Goal: Information Seeking & Learning: Compare options

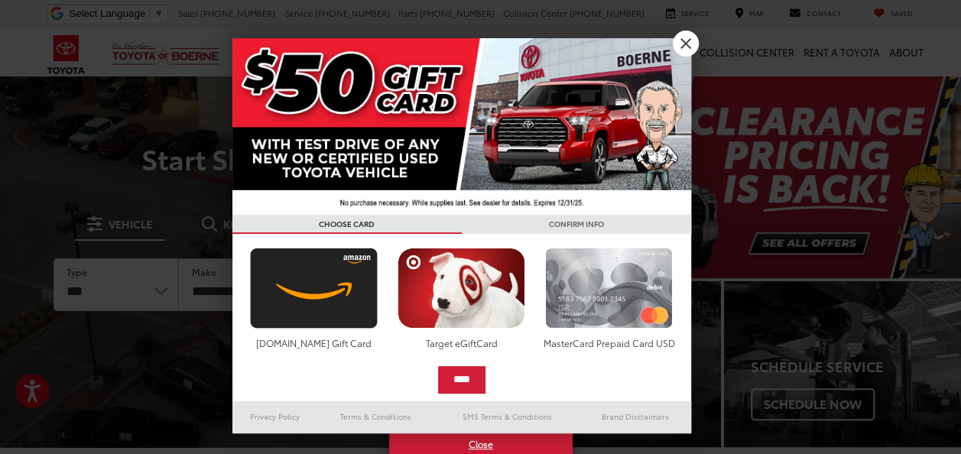
click at [602, 307] on img at bounding box center [608, 288] width 135 height 81
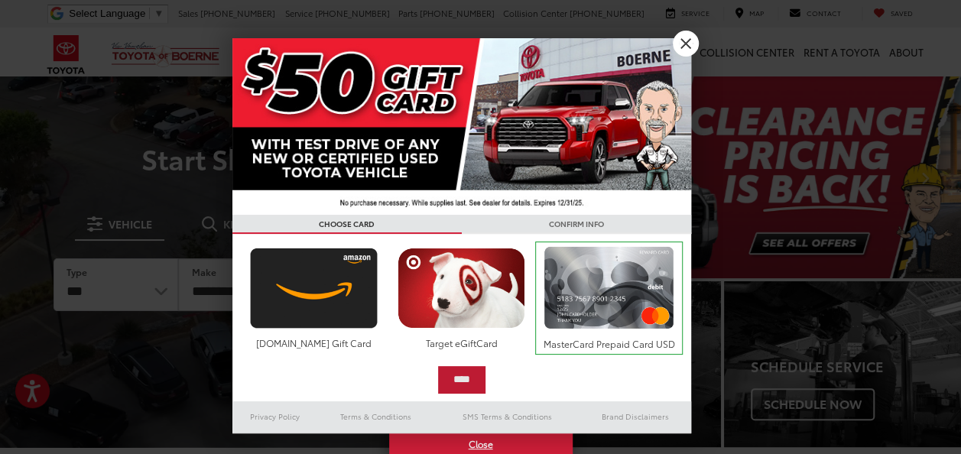
click at [478, 381] on input "****" at bounding box center [461, 380] width 47 height 28
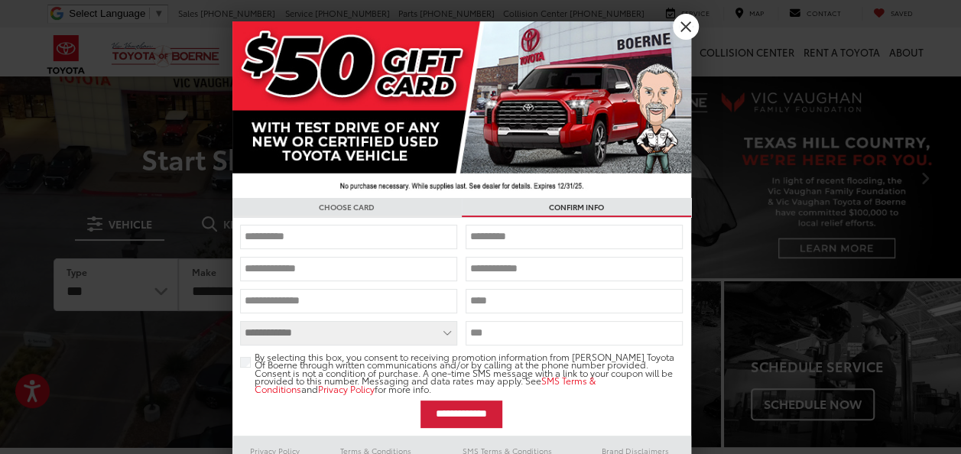
scroll to position [30, 0]
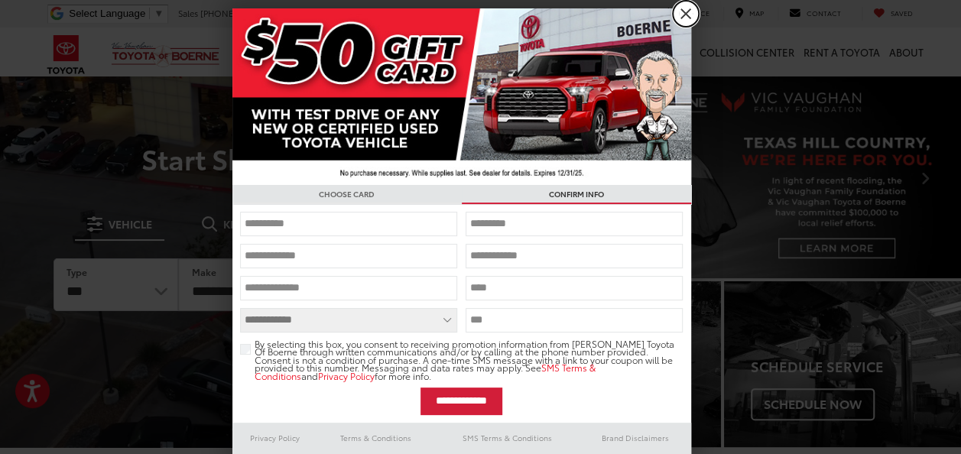
click at [676, 19] on link "X" at bounding box center [686, 14] width 26 height 26
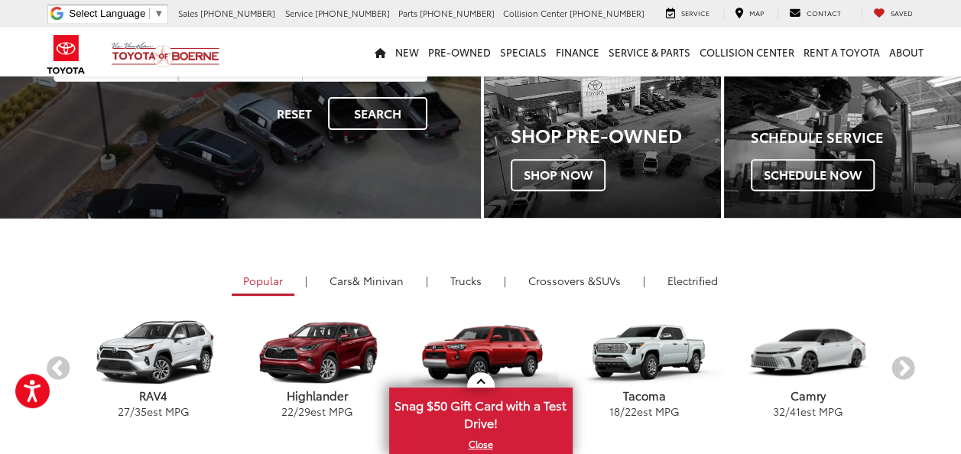
scroll to position [229, 0]
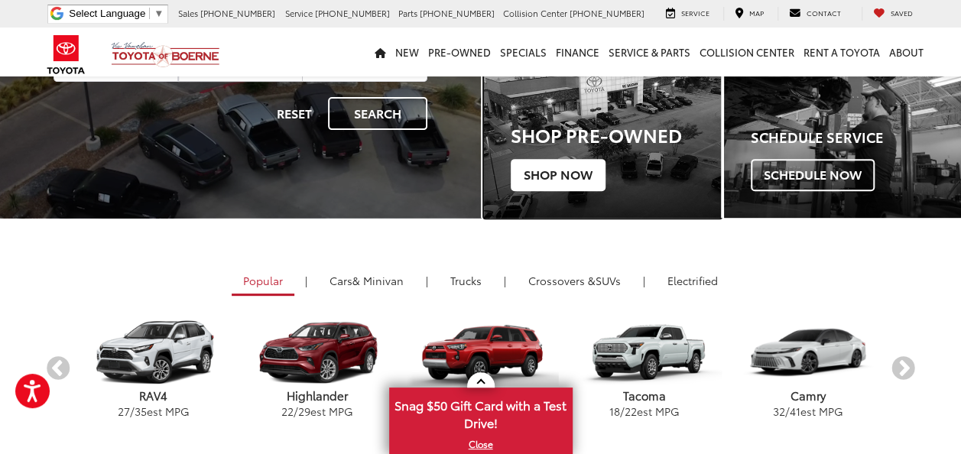
click at [585, 181] on span "Shop Now" at bounding box center [558, 175] width 95 height 32
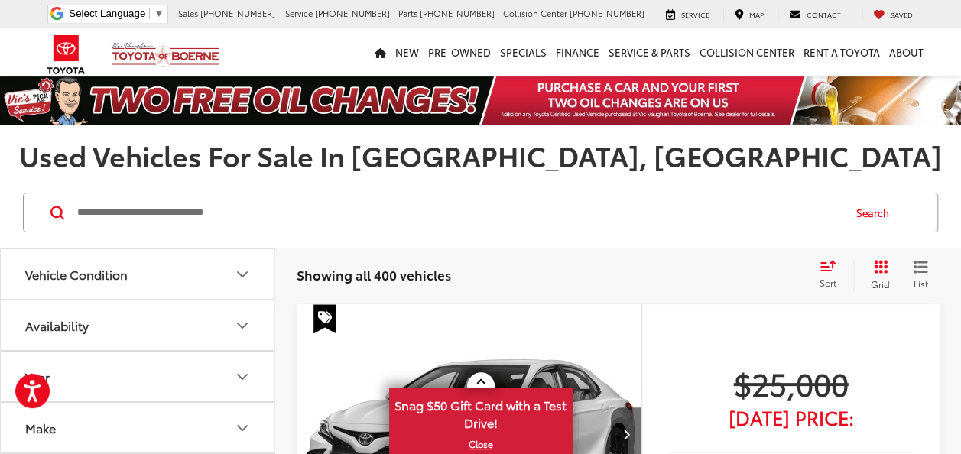
scroll to position [76, 0]
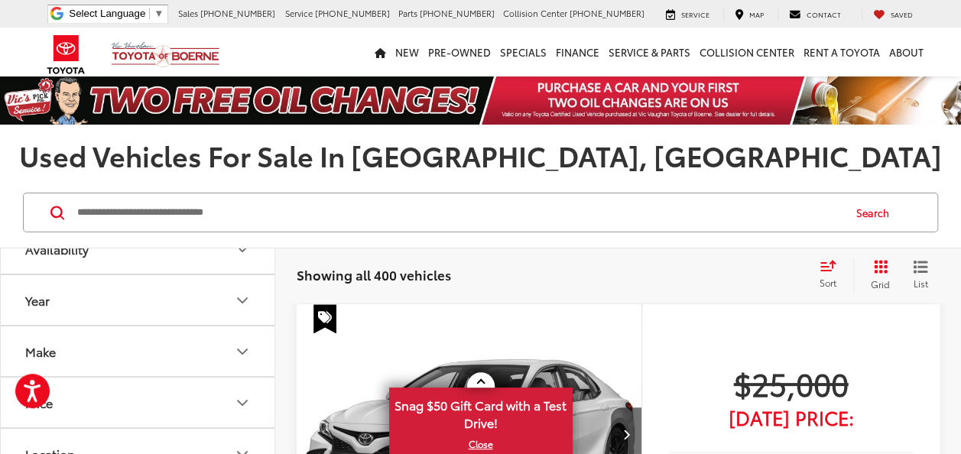
click at [226, 298] on button "Year" at bounding box center [138, 300] width 275 height 50
click at [320, 239] on div "Search" at bounding box center [480, 212] width 961 height 71
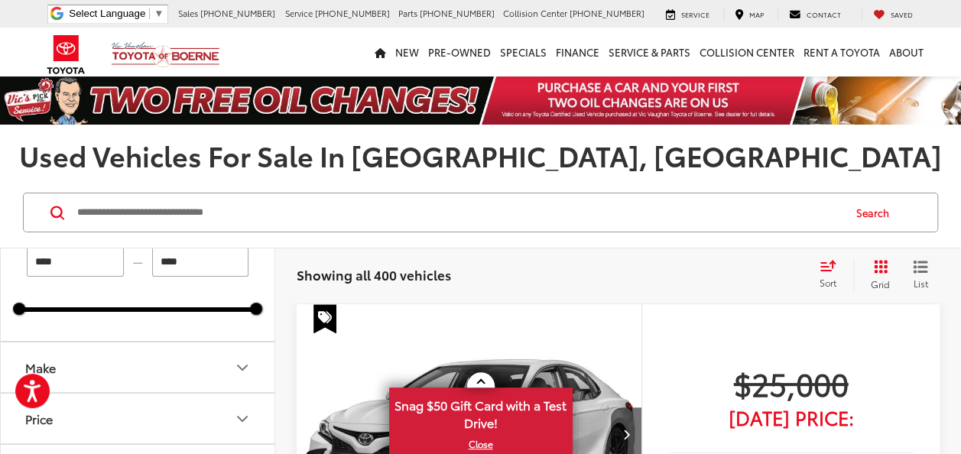
scroll to position [229, 0]
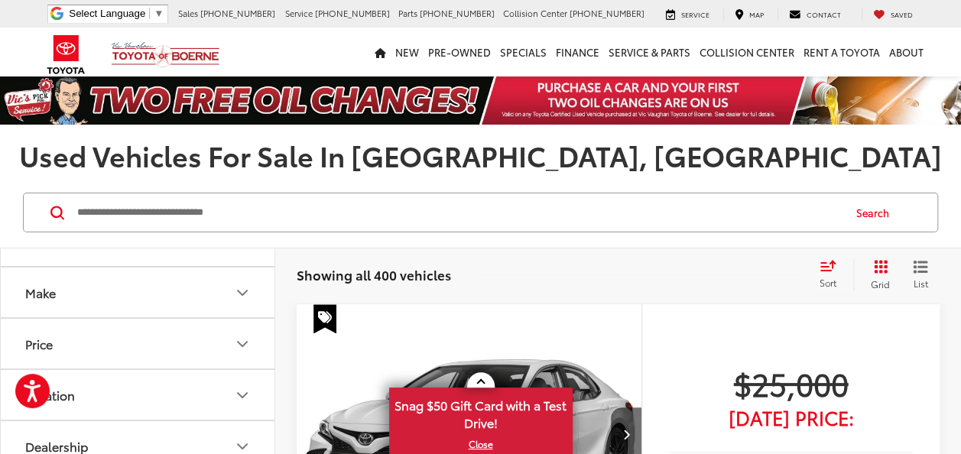
click at [219, 289] on button "Make" at bounding box center [138, 293] width 275 height 50
click at [157, 122] on label "Toyota (295)" at bounding box center [138, 109] width 62 height 26
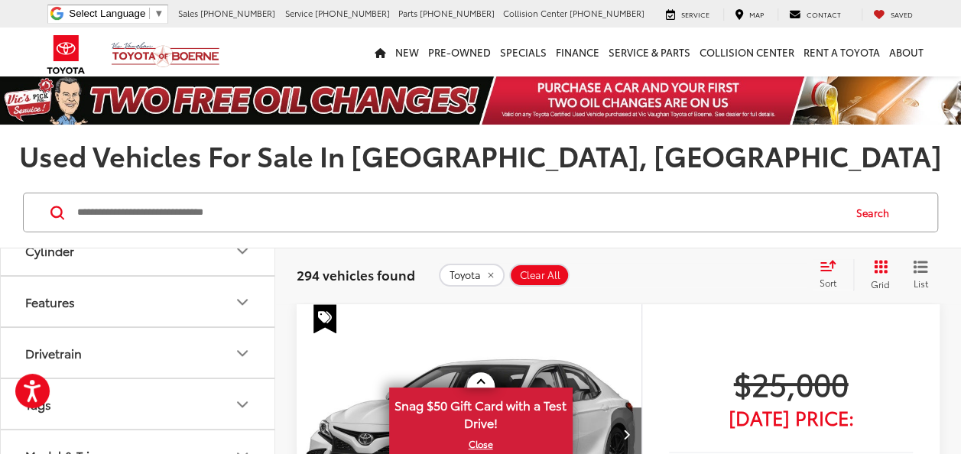
scroll to position [1070, 0]
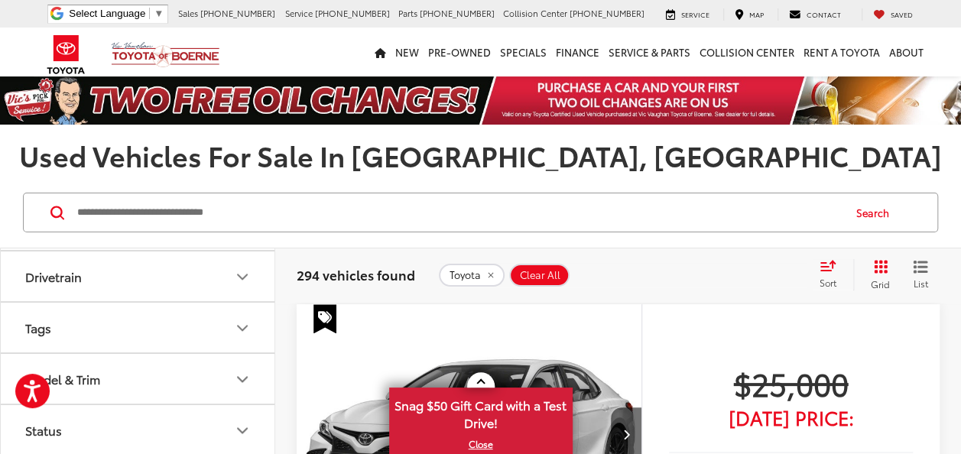
click at [136, 45] on button "Body Style" at bounding box center [138, 20] width 275 height 50
click at [82, 93] on label "Sedan (12)" at bounding box center [57, 80] width 76 height 25
type input "****"
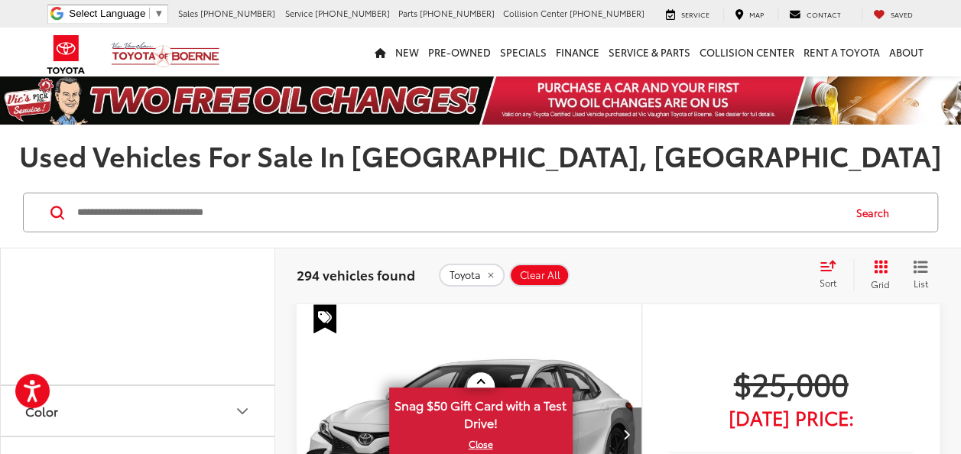
type input "****"
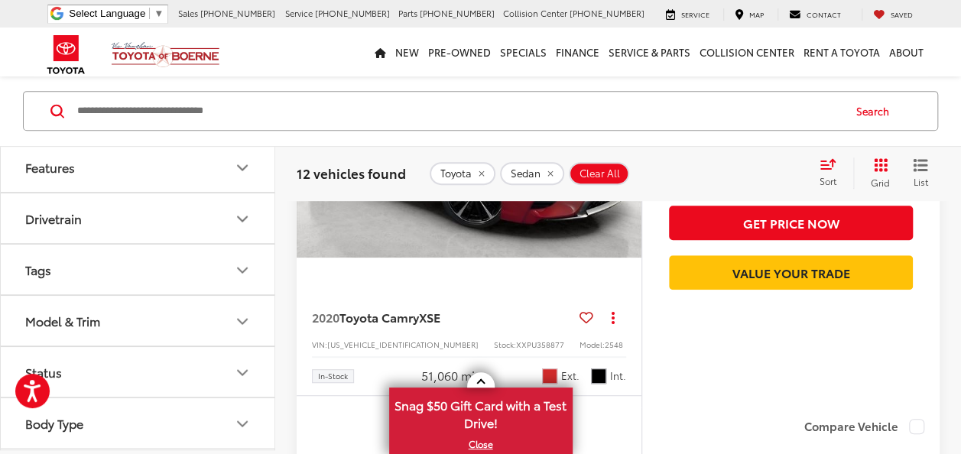
scroll to position [1834, 0]
click at [138, 318] on button "Model & Trim" at bounding box center [138, 322] width 275 height 50
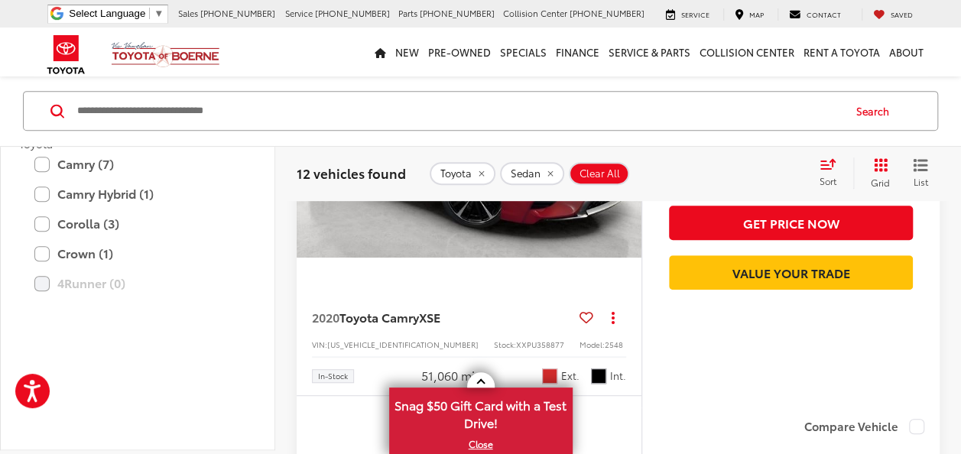
scroll to position [1910, 0]
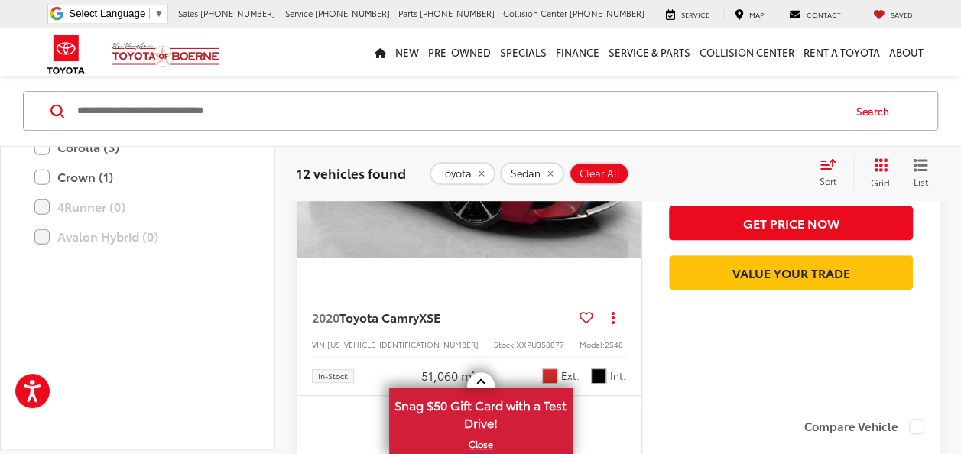
click at [95, 102] on label "Camry (7)" at bounding box center [137, 88] width 206 height 27
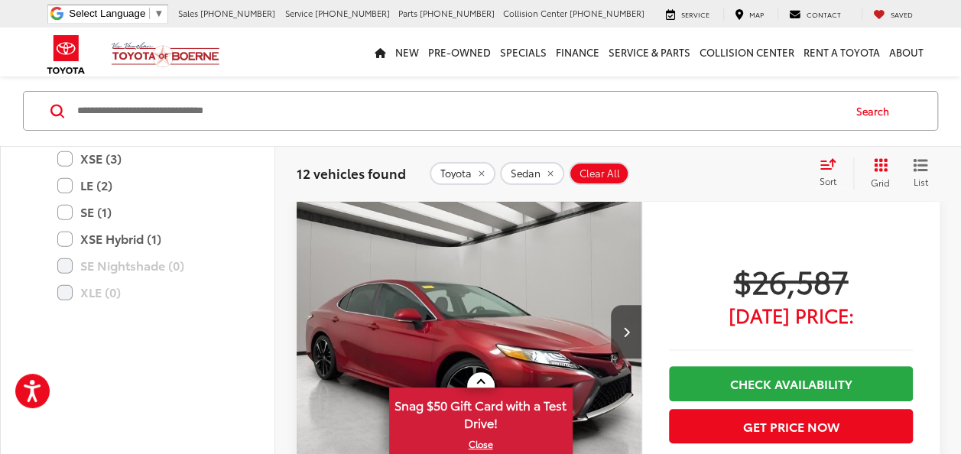
scroll to position [102, 0]
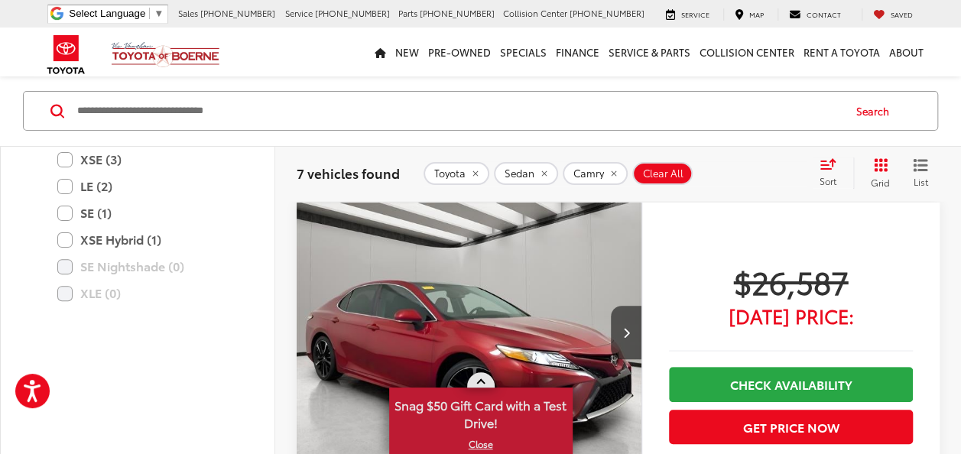
click at [479, 377] on link at bounding box center [481, 379] width 28 height 15
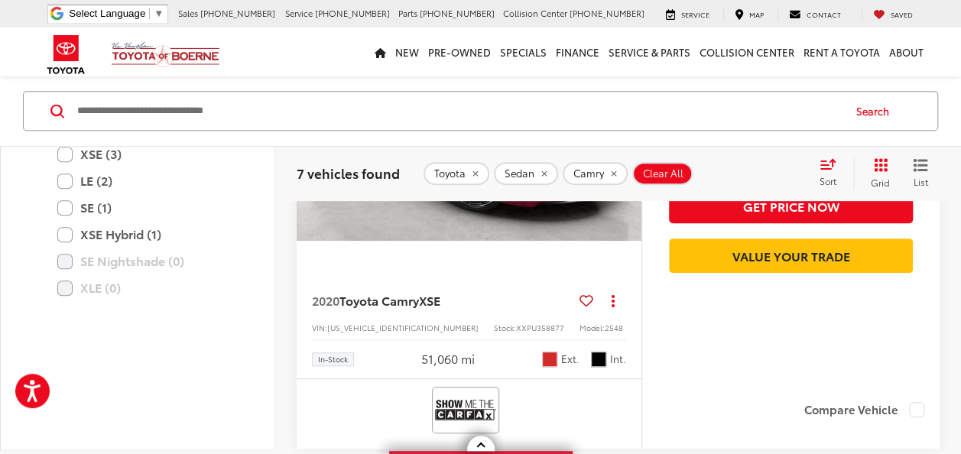
scroll to position [0, 0]
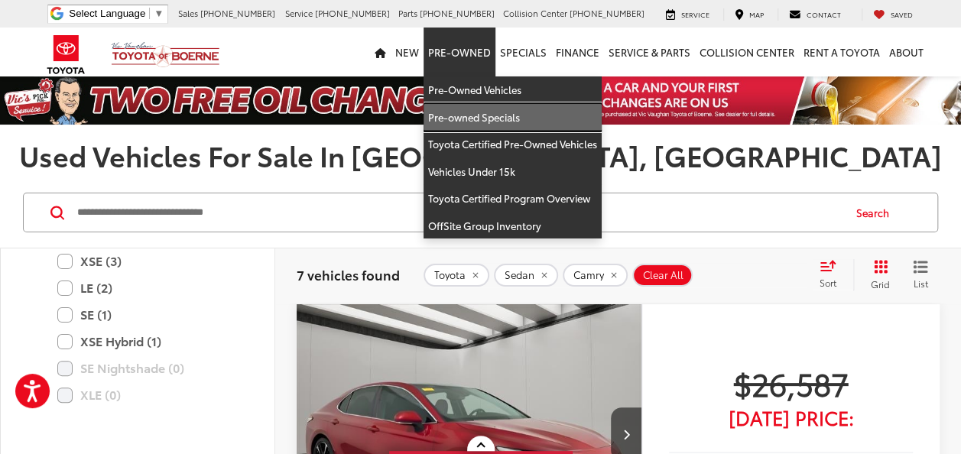
click at [465, 115] on link "Pre-owned Specials" at bounding box center [512, 118] width 178 height 28
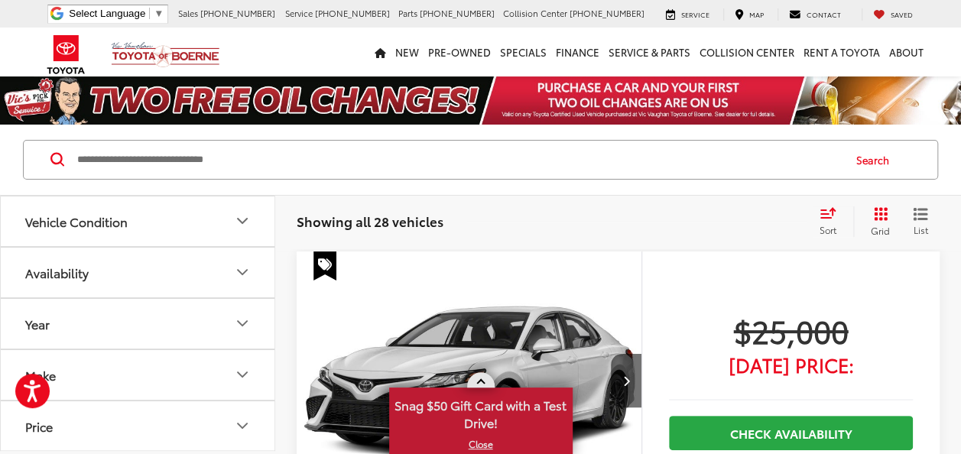
click at [485, 378] on link at bounding box center [481, 379] width 28 height 15
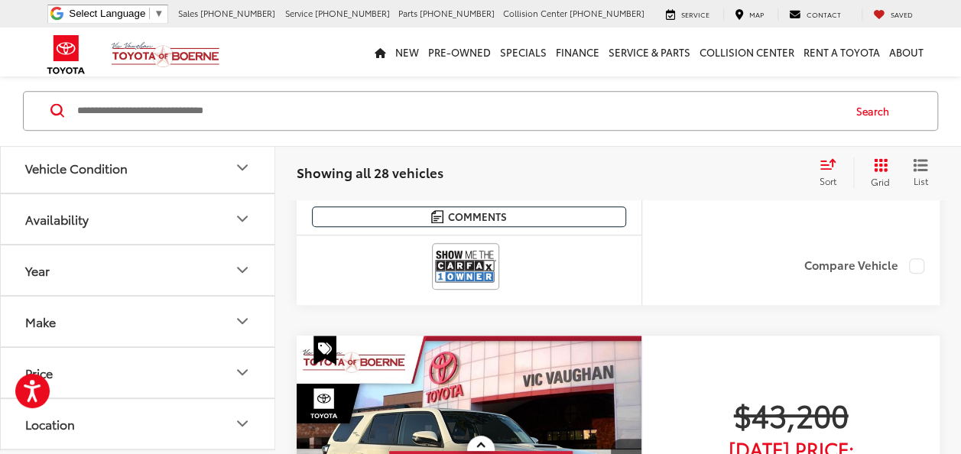
scroll to position [3363, 0]
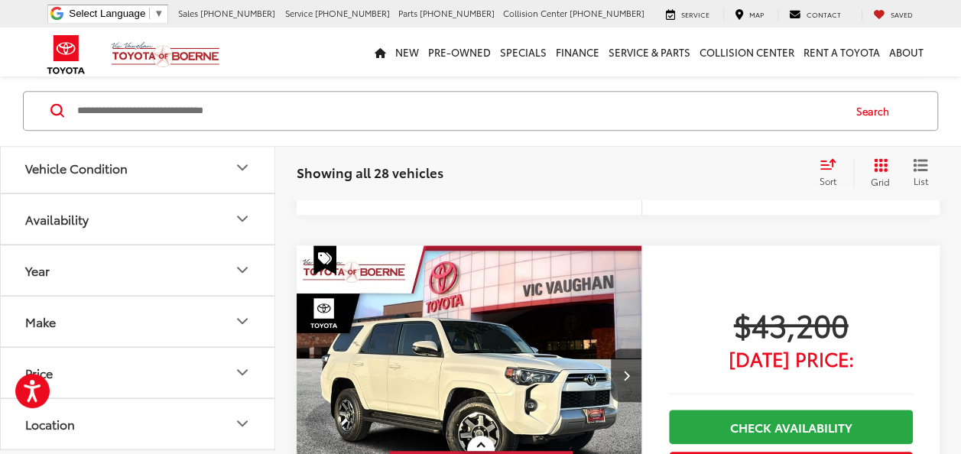
click at [825, 180] on span "Sort" at bounding box center [827, 180] width 17 height 13
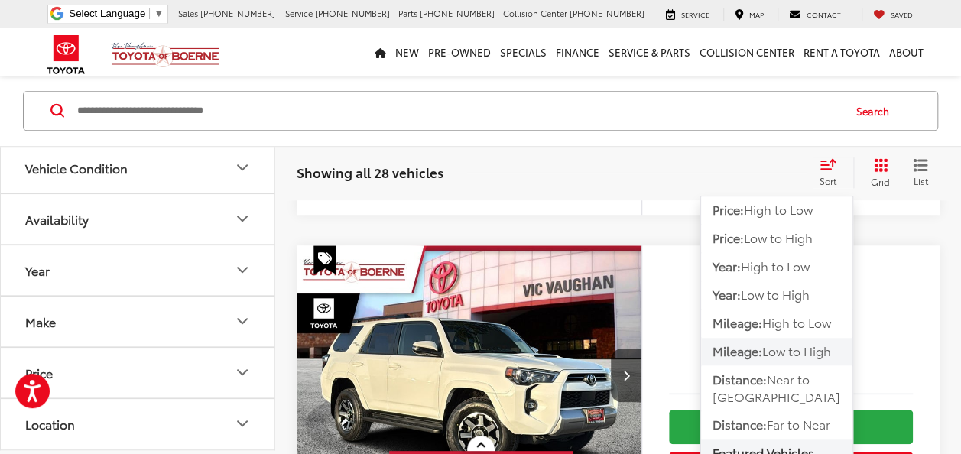
click at [773, 347] on span "Low to High" at bounding box center [796, 351] width 69 height 18
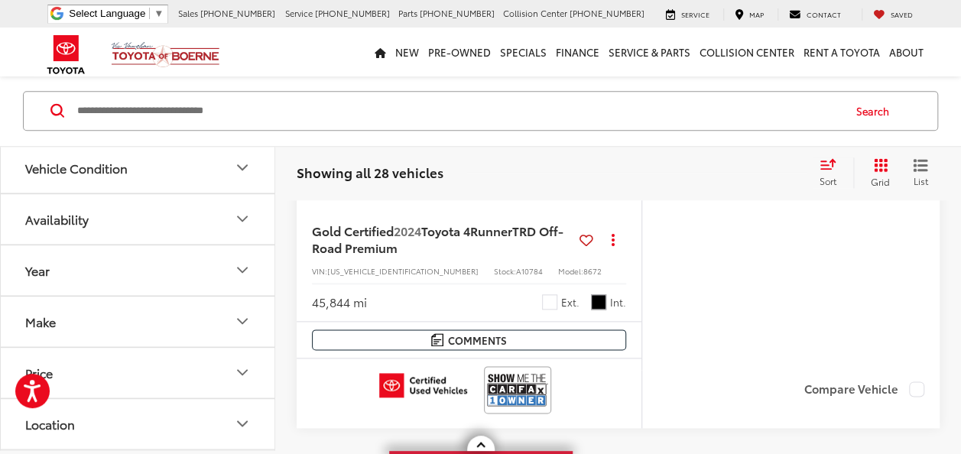
scroll to position [6699, 0]
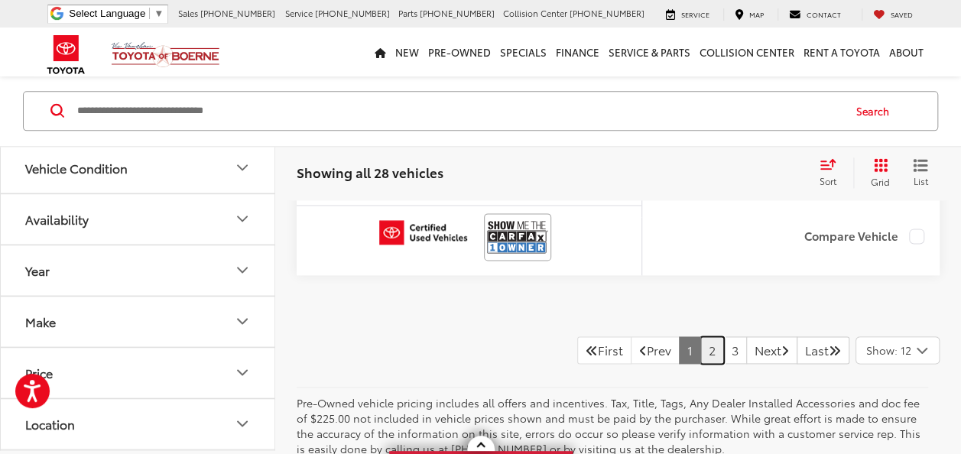
click at [700, 336] on link "2" at bounding box center [712, 350] width 24 height 28
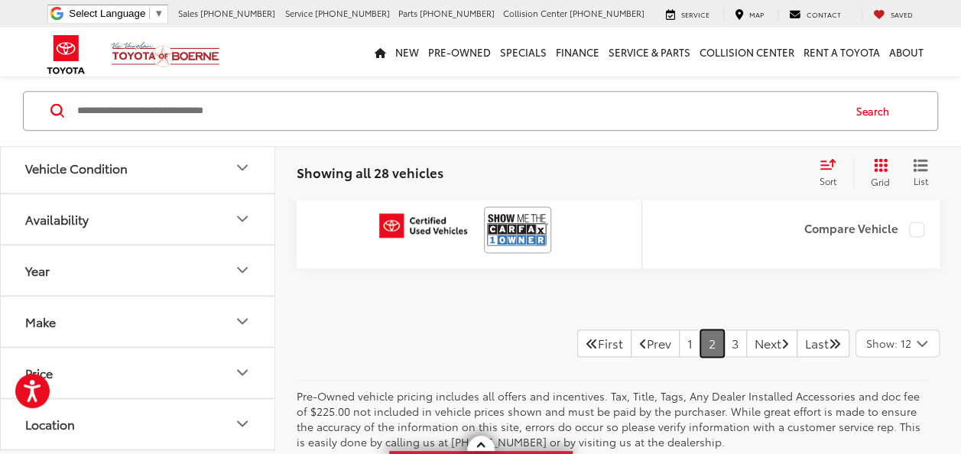
scroll to position [6775, 0]
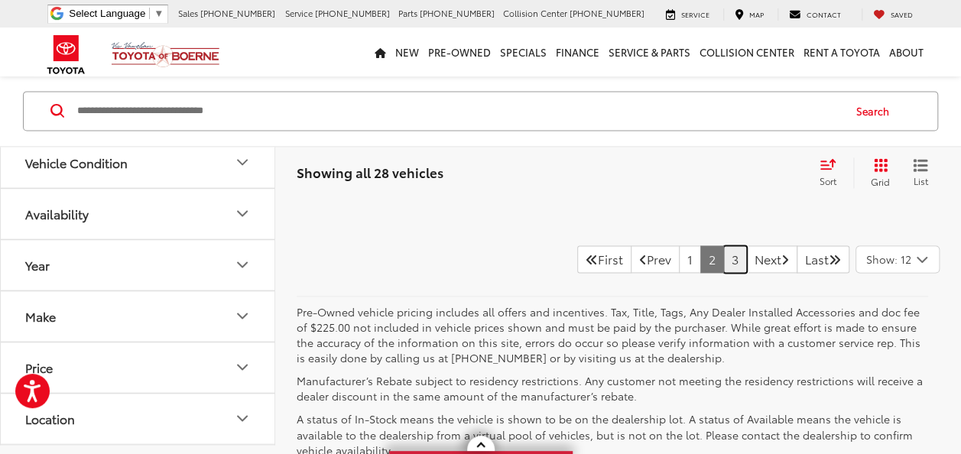
click at [725, 248] on link "3" at bounding box center [735, 259] width 24 height 28
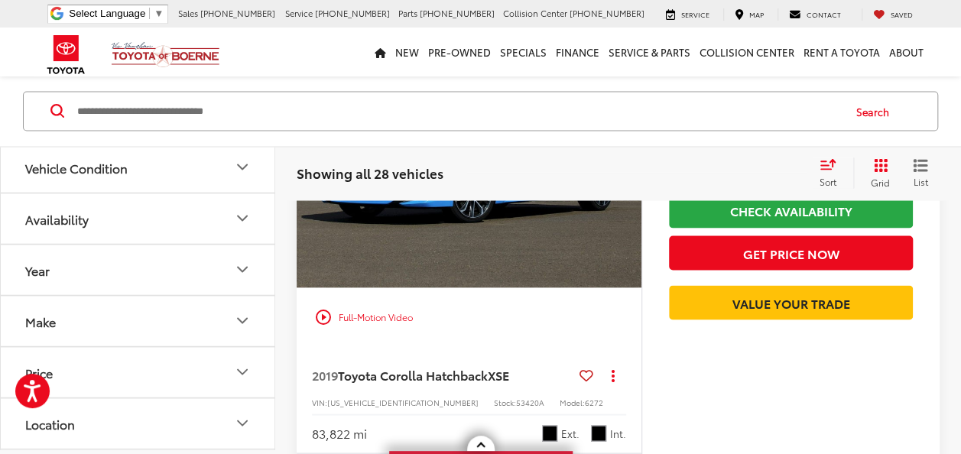
scroll to position [1272, 0]
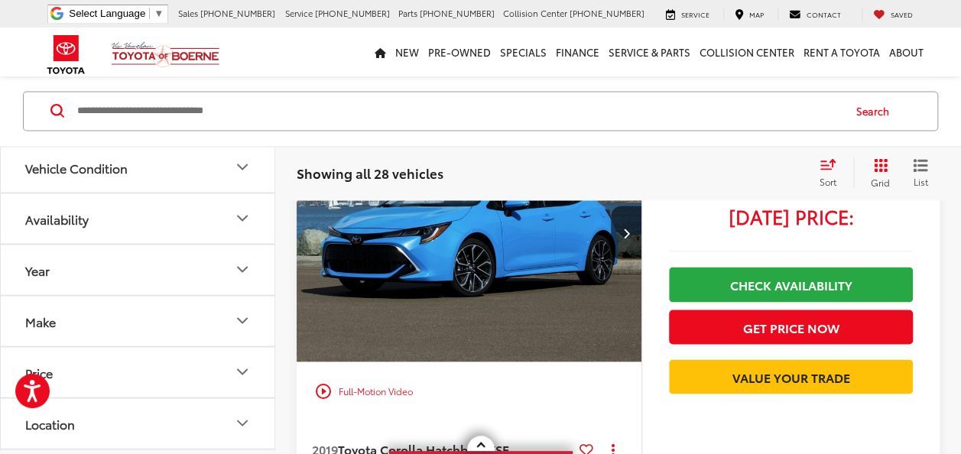
click at [589, 283] on img "2019 Toyota Corolla Hatchback XSE 0" at bounding box center [469, 232] width 347 height 260
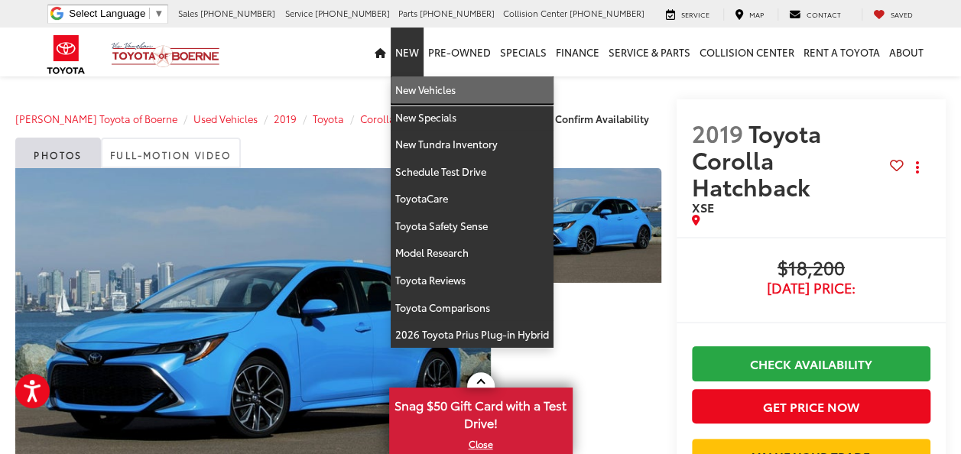
click at [427, 93] on link "New Vehicles" at bounding box center [472, 90] width 163 height 28
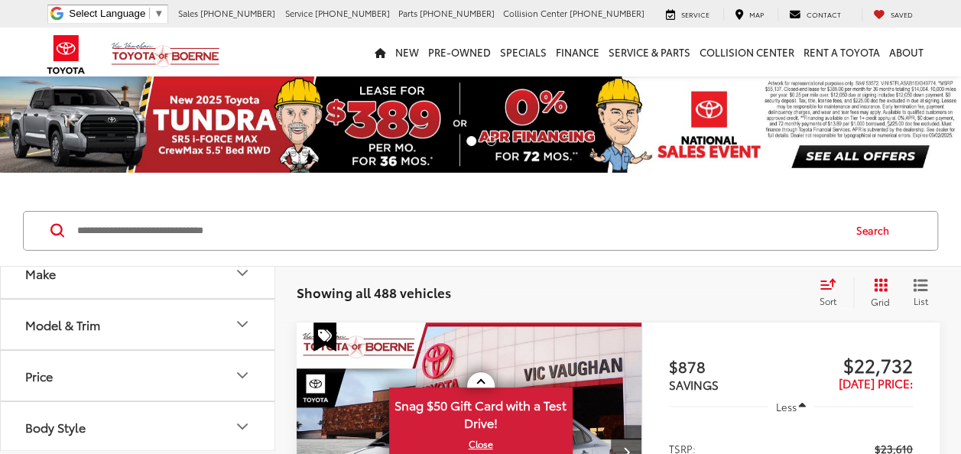
scroll to position [76, 0]
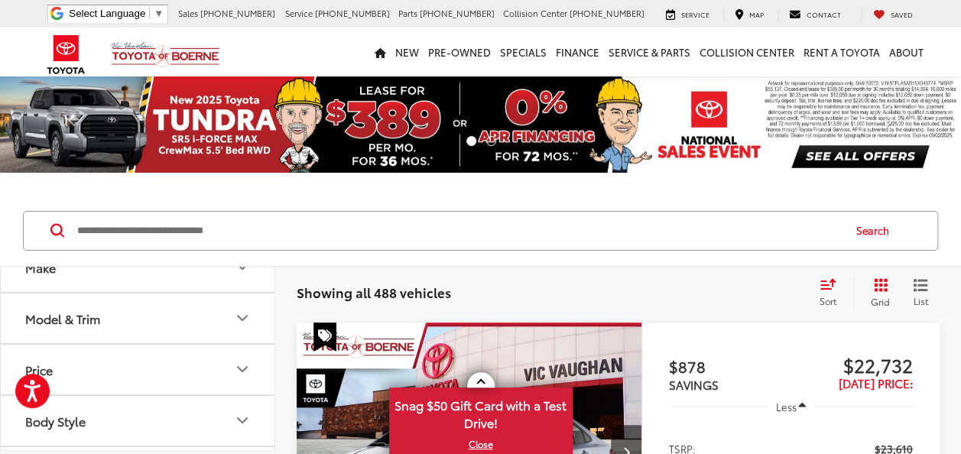
click at [145, 271] on button "Make" at bounding box center [138, 267] width 275 height 50
click at [83, 330] on img at bounding box center [68, 321] width 42 height 36
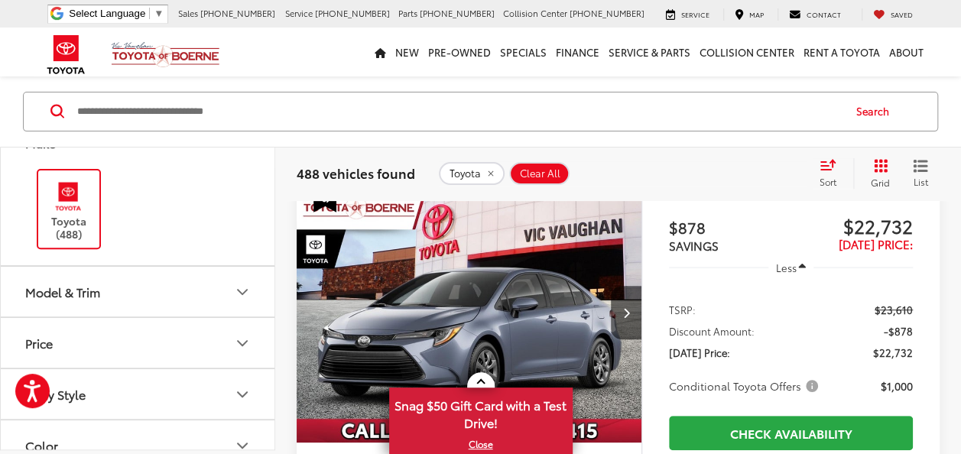
scroll to position [153, 0]
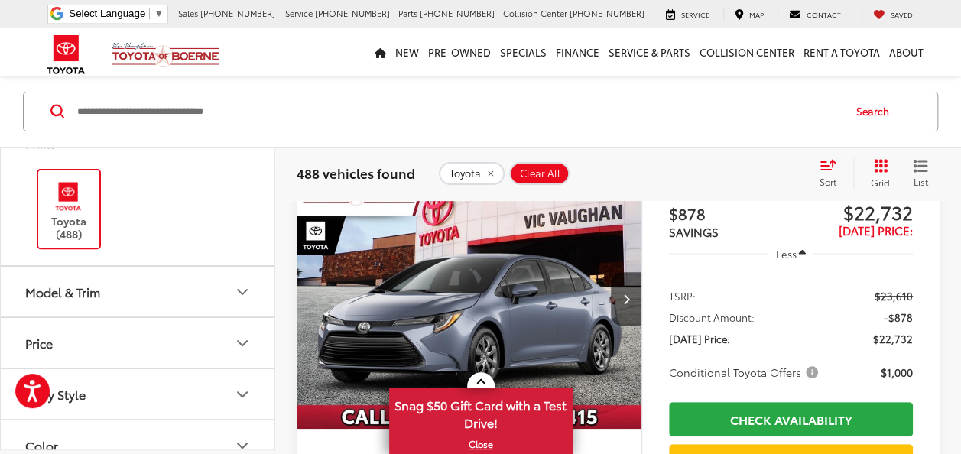
click at [150, 277] on button "Model & Trim" at bounding box center [138, 292] width 275 height 50
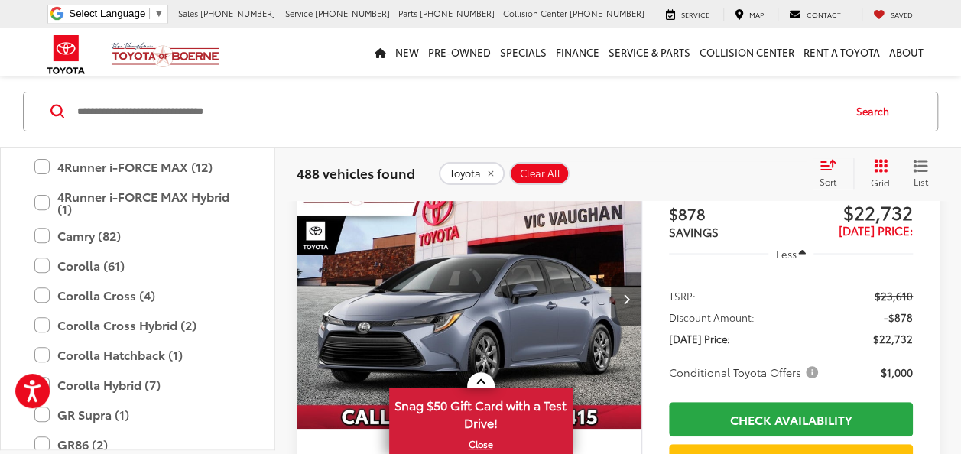
scroll to position [306, 0]
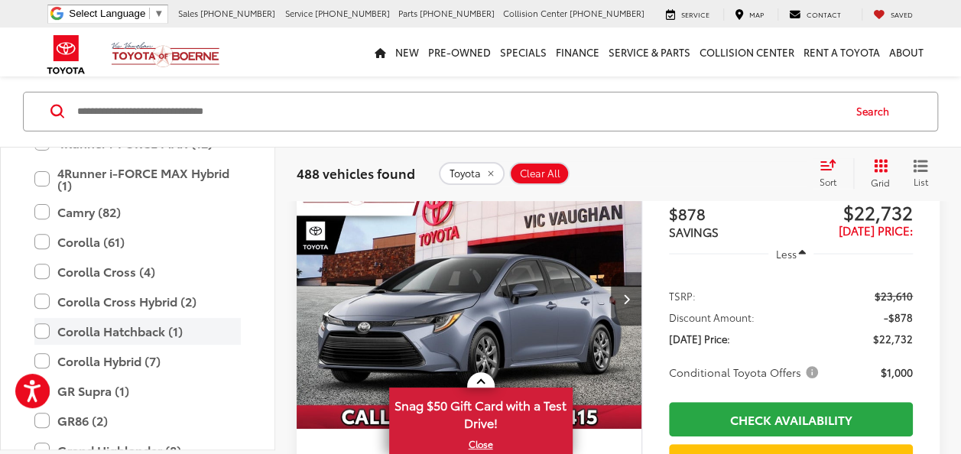
click at [143, 330] on label "Corolla Hatchback (1)" at bounding box center [137, 331] width 206 height 27
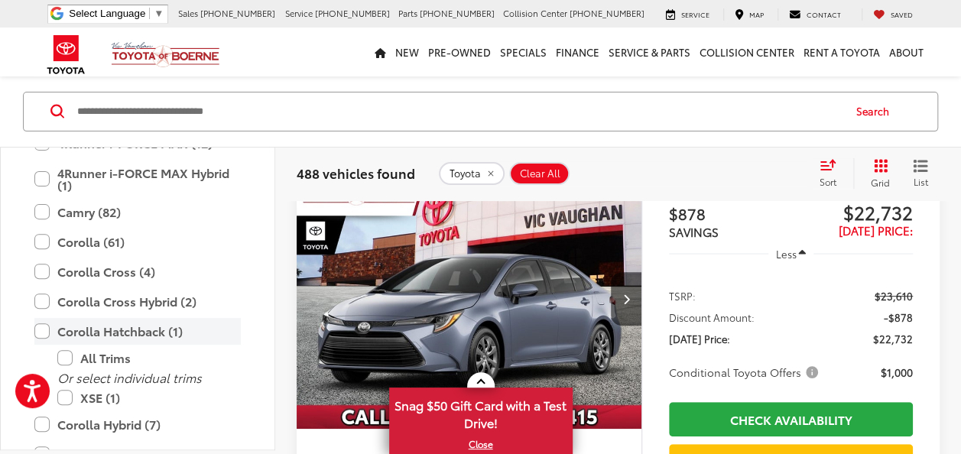
scroll to position [120, 0]
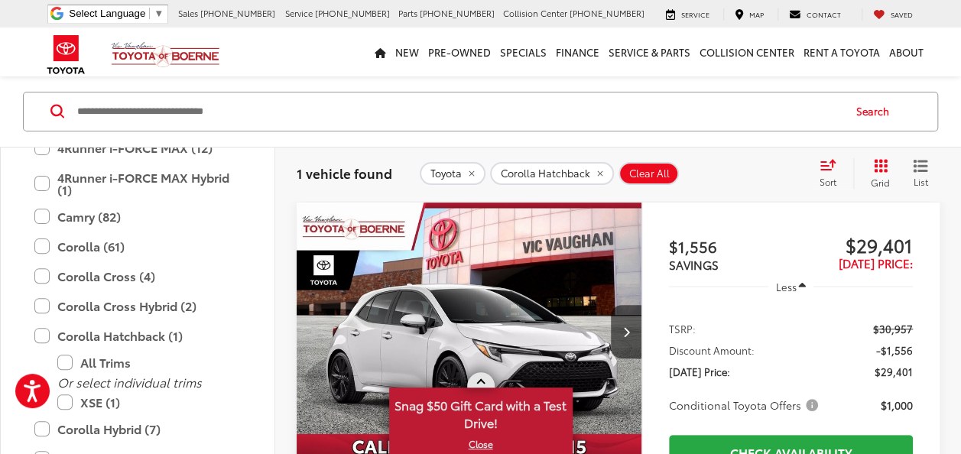
click at [475, 379] on link at bounding box center [481, 379] width 28 height 15
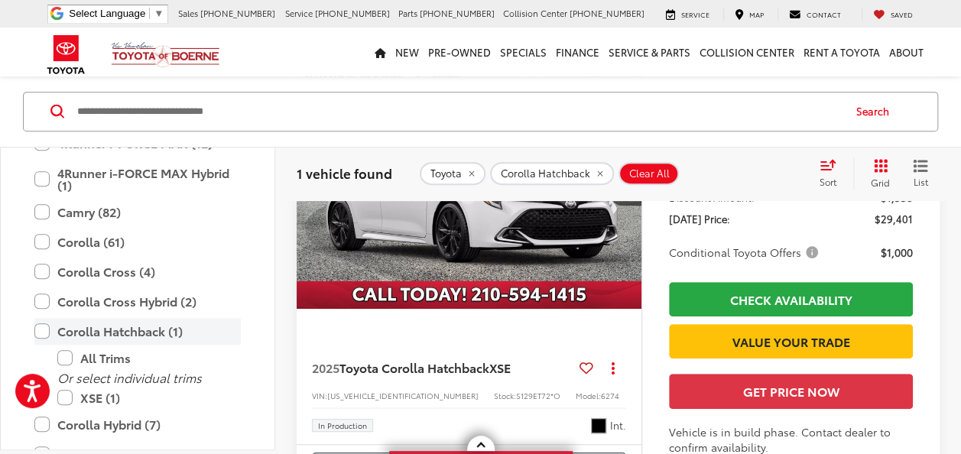
scroll to position [373, 0]
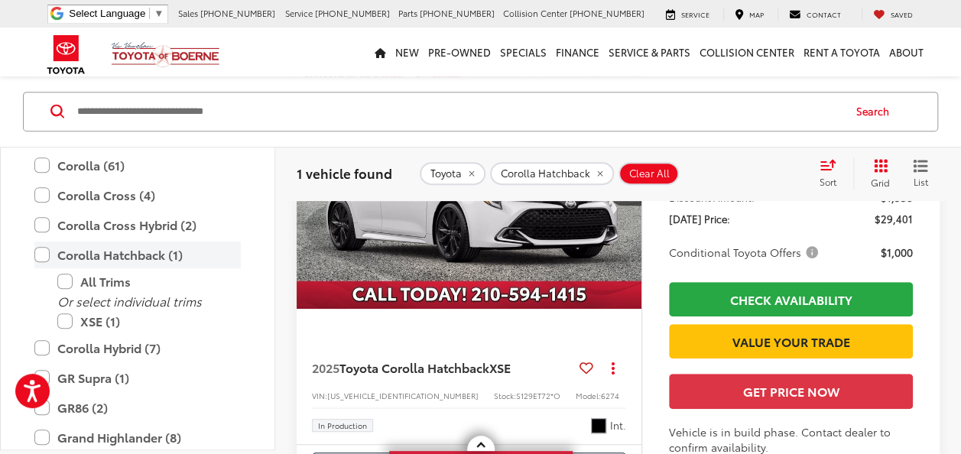
click at [42, 254] on label "Corolla Hatchback (1)" at bounding box center [137, 255] width 206 height 27
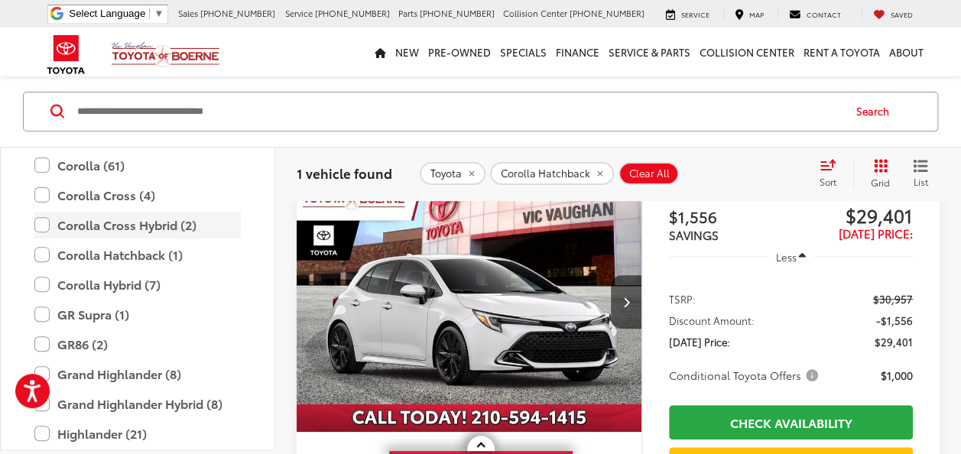
scroll to position [120, 0]
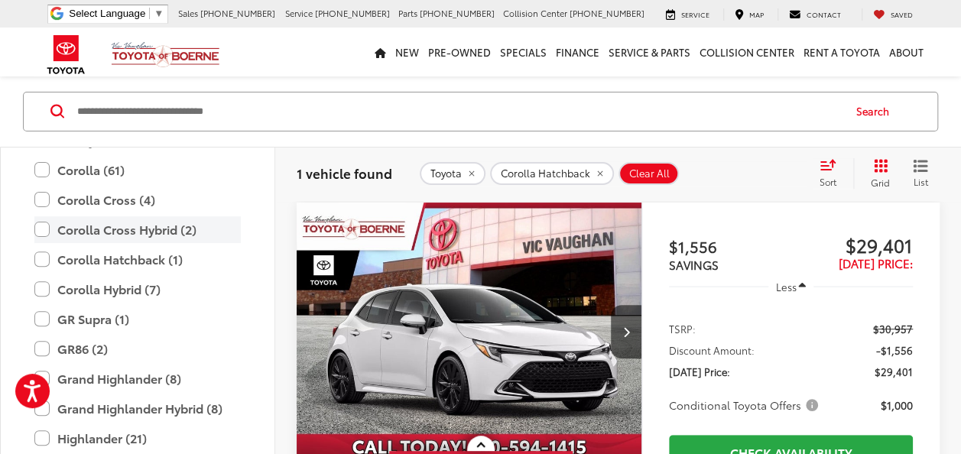
click at [43, 230] on label "Corolla Cross Hybrid (2)" at bounding box center [137, 229] width 206 height 27
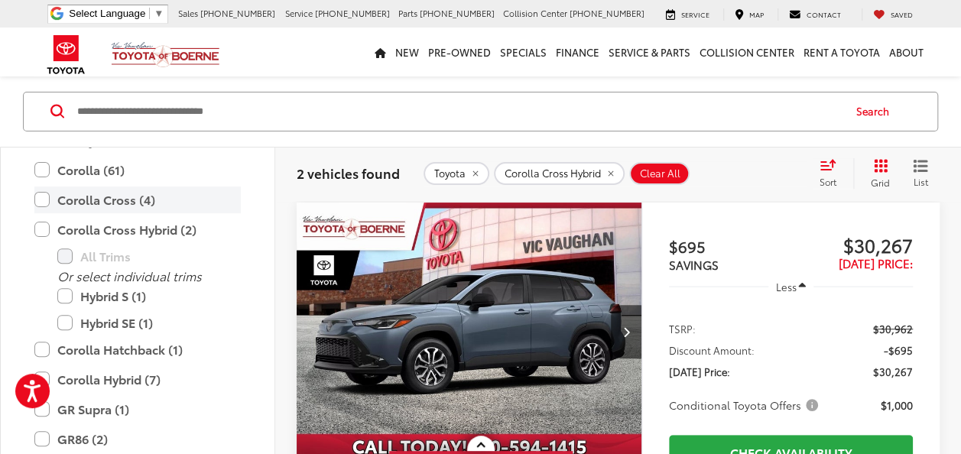
click at [46, 194] on label "Corolla Cross (4)" at bounding box center [137, 200] width 206 height 27
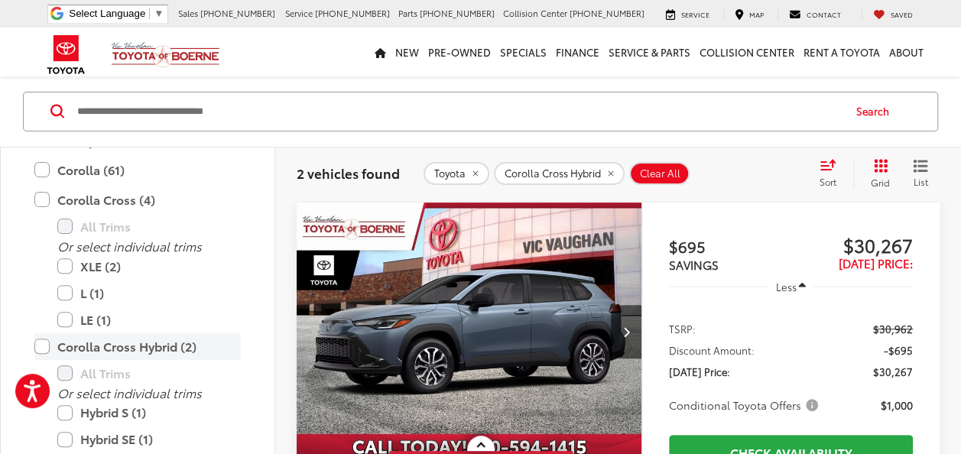
click at [47, 342] on label "Corolla Cross Hybrid (2)" at bounding box center [137, 346] width 206 height 27
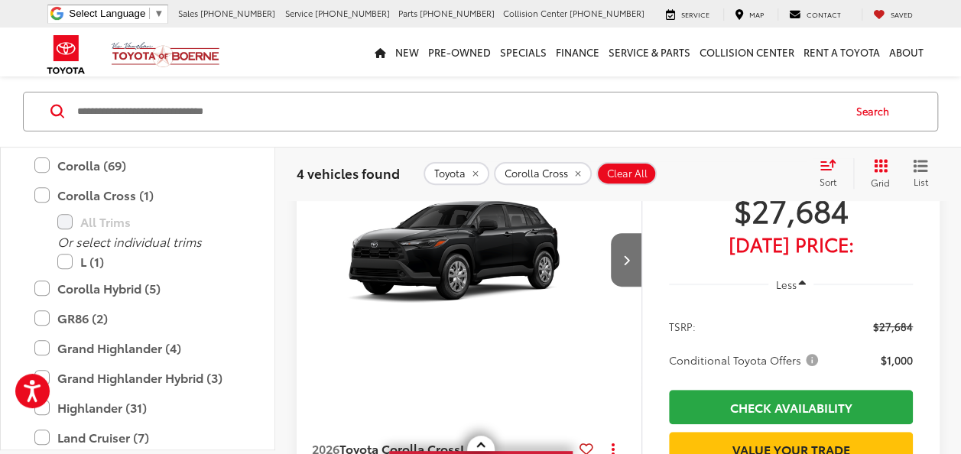
scroll to position [120, 0]
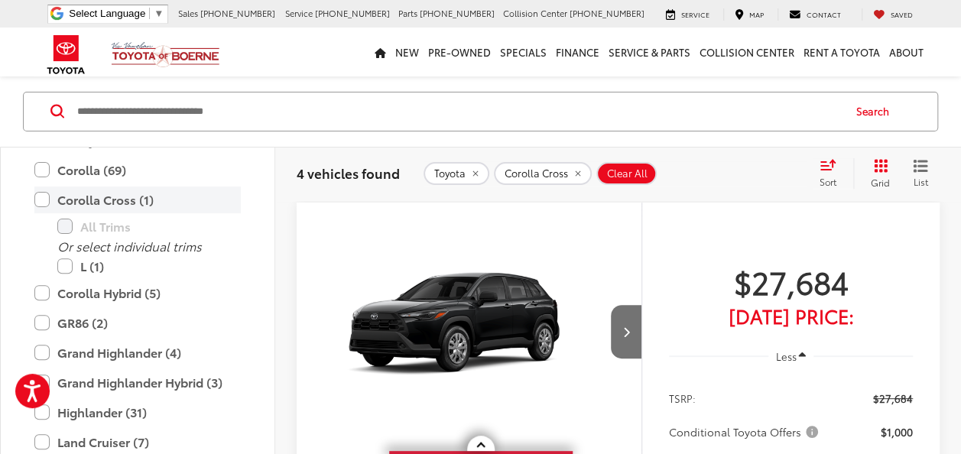
drag, startPoint x: 45, startPoint y: 170, endPoint x: 47, endPoint y: 193, distance: 23.8
click at [45, 170] on label "Corolla (69)" at bounding box center [137, 170] width 206 height 27
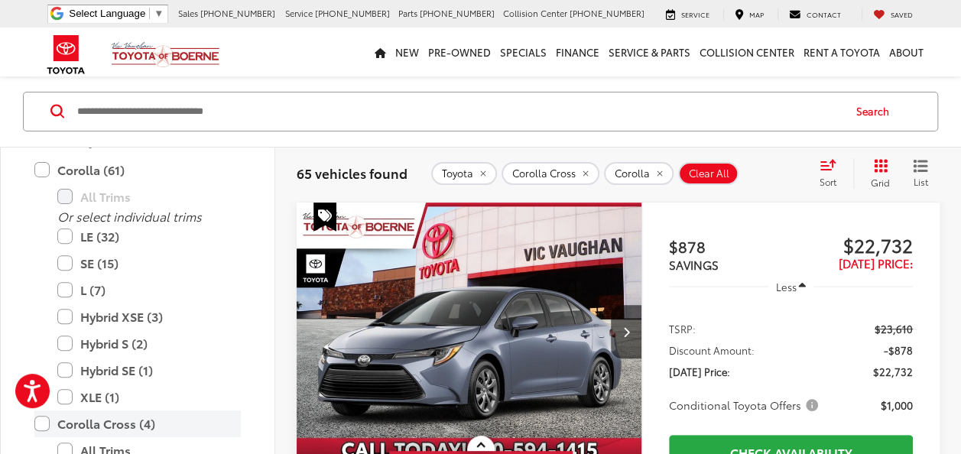
click at [43, 419] on label "Corolla Cross (4)" at bounding box center [137, 423] width 206 height 27
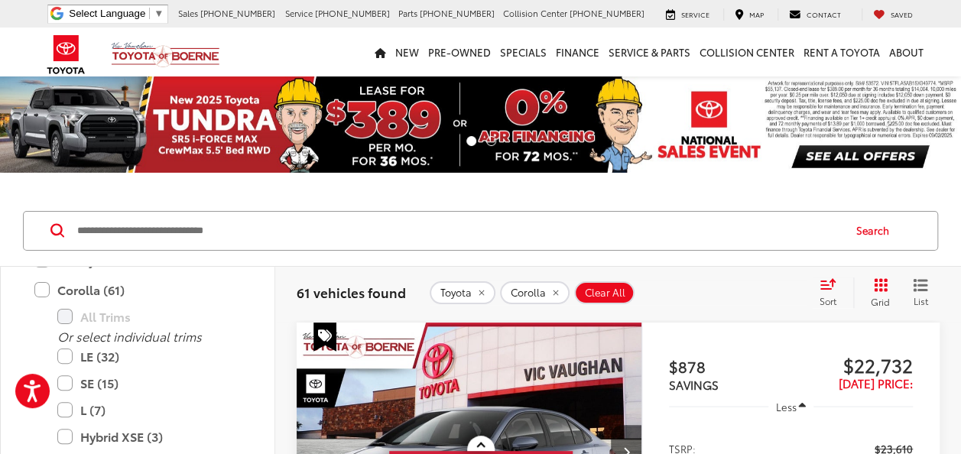
click at [825, 301] on span "Sort" at bounding box center [827, 300] width 17 height 13
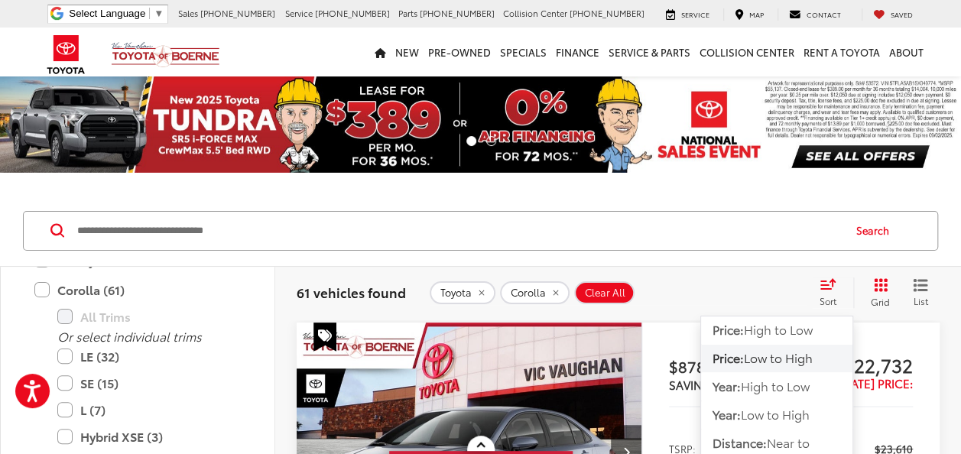
click at [790, 360] on span "Low to High" at bounding box center [778, 358] width 69 height 18
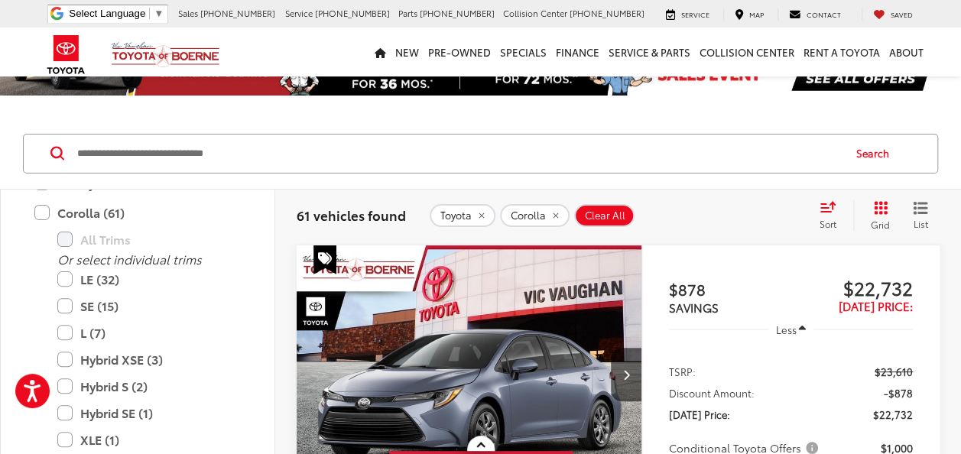
scroll to position [76, 0]
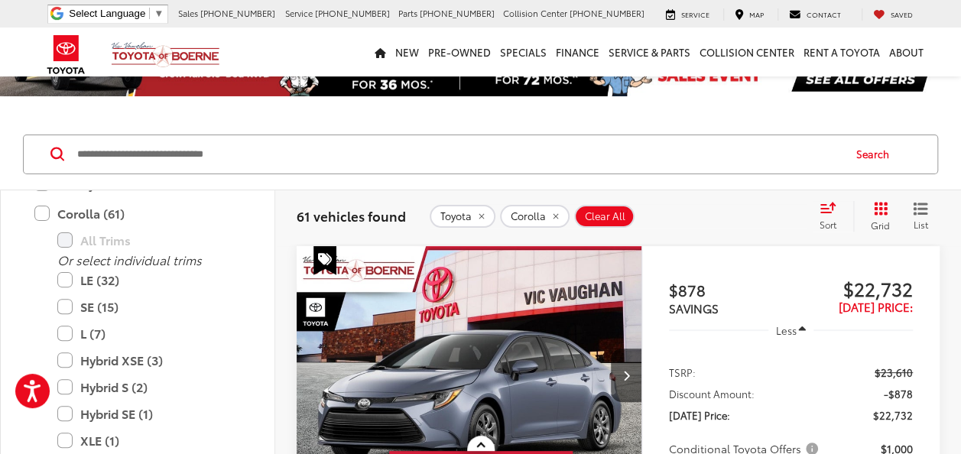
drag, startPoint x: 38, startPoint y: 217, endPoint x: 249, endPoint y: 278, distance: 219.6
click at [38, 217] on label "Corolla (61)" at bounding box center [137, 213] width 206 height 27
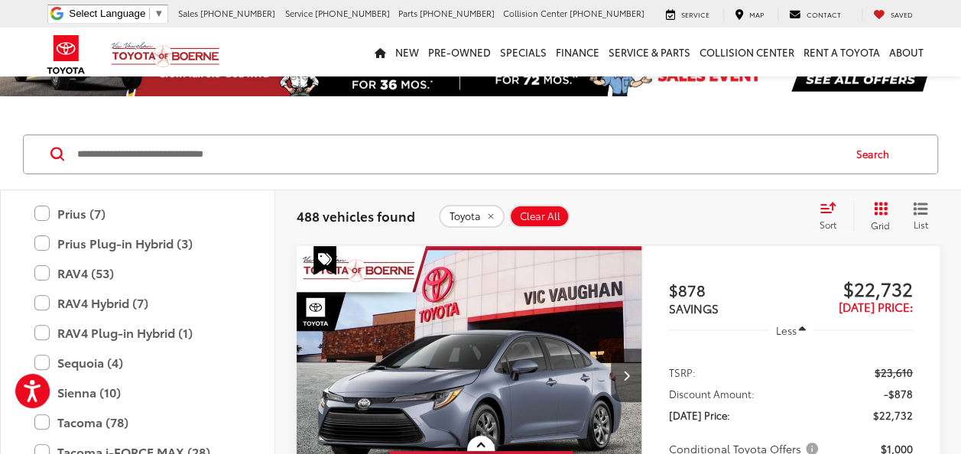
scroll to position [755, 0]
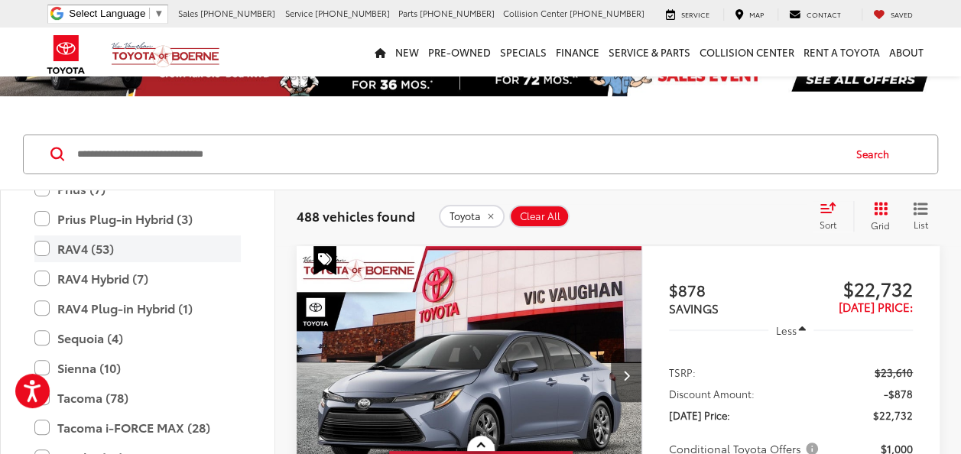
click at [102, 251] on label "RAV4 (53)" at bounding box center [137, 248] width 206 height 27
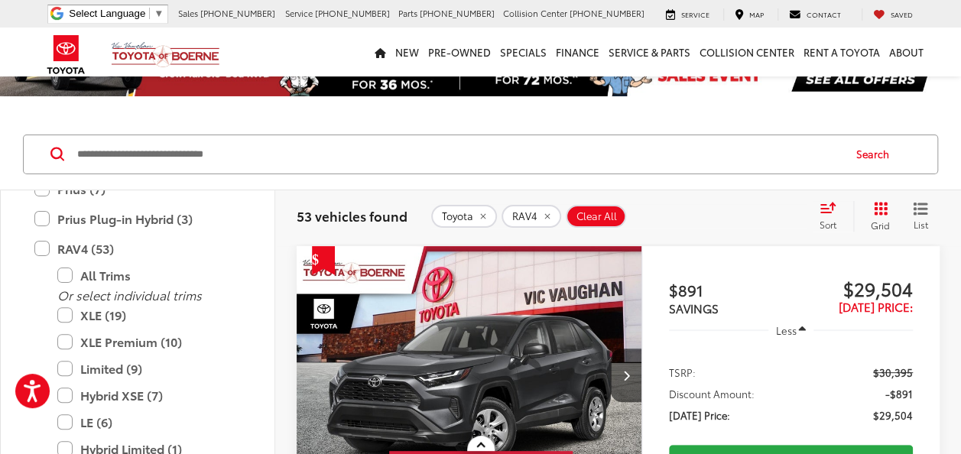
click at [587, 161] on input "Search by Make, Model, or Keyword" at bounding box center [459, 154] width 766 height 37
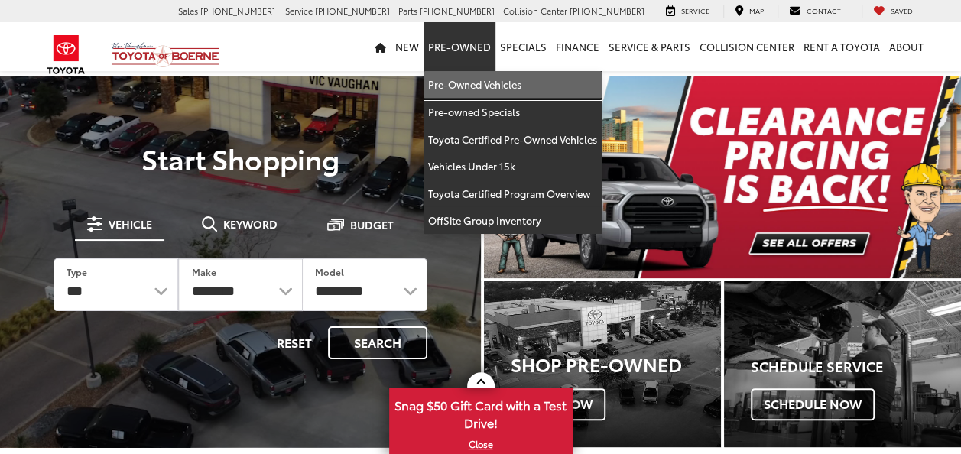
click at [472, 83] on link "Pre-Owned Vehicles" at bounding box center [512, 85] width 178 height 28
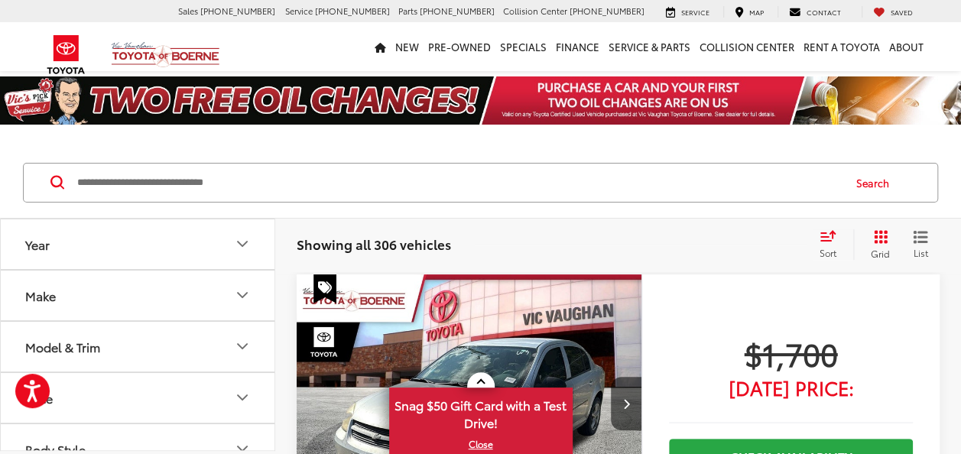
click at [166, 255] on button "Year" at bounding box center [138, 244] width 275 height 50
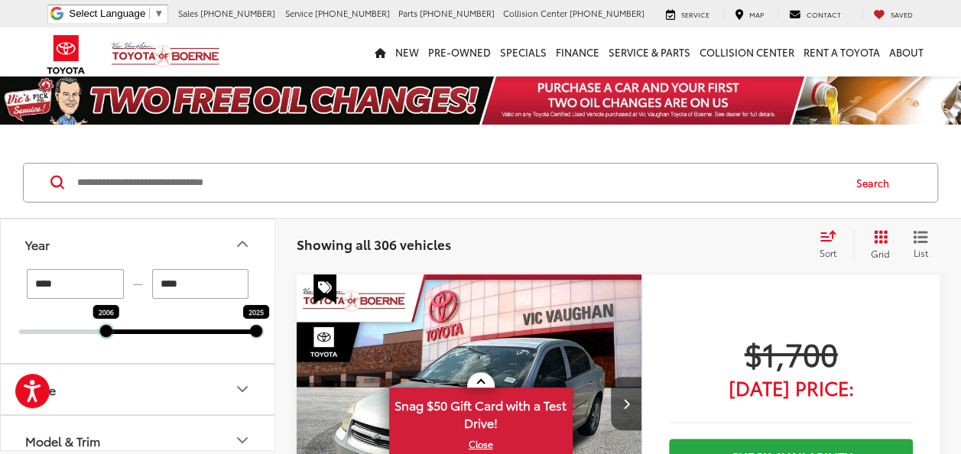
drag, startPoint x: 19, startPoint y: 327, endPoint x: 107, endPoint y: 329, distance: 87.9
click at [107, 329] on div at bounding box center [106, 331] width 12 height 12
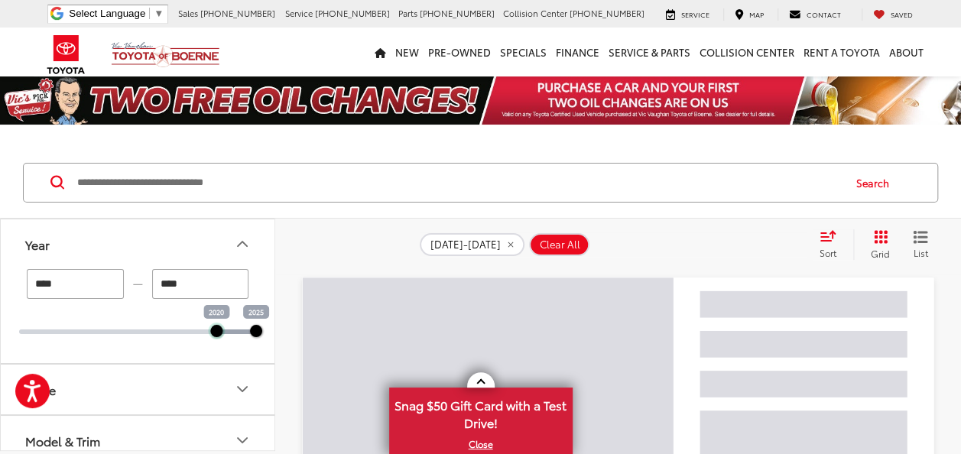
drag, startPoint x: 110, startPoint y: 334, endPoint x: 205, endPoint y: 333, distance: 94.8
click at [210, 333] on div at bounding box center [216, 331] width 12 height 12
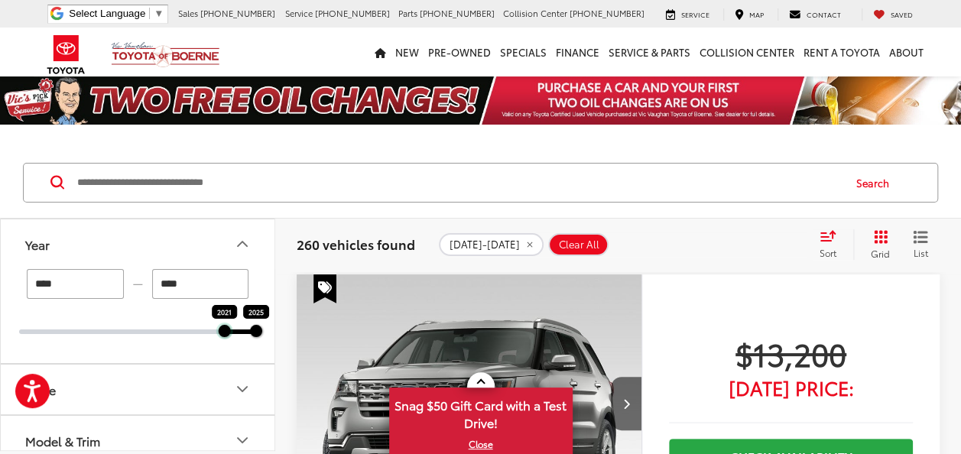
drag, startPoint x: 205, startPoint y: 332, endPoint x: 231, endPoint y: 338, distance: 26.7
click at [231, 338] on div "**** — **** 2021 2025" at bounding box center [138, 316] width 274 height 94
type input "****"
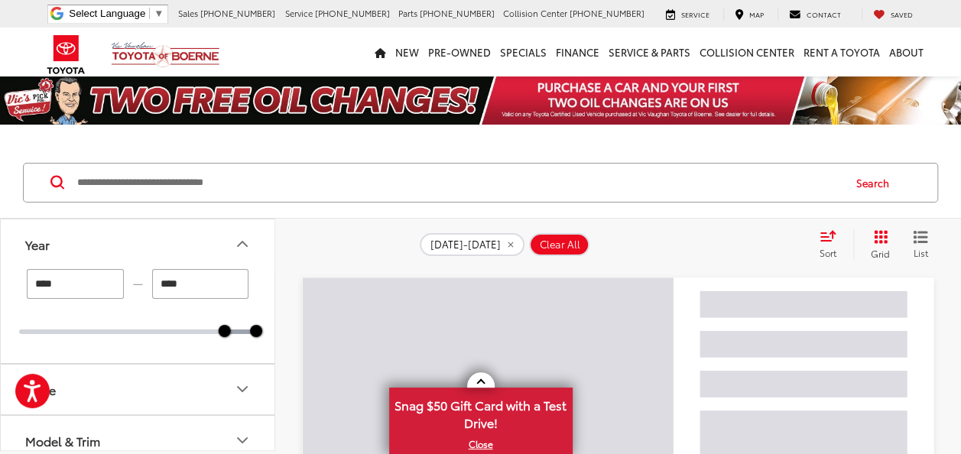
click at [425, 208] on div "Search" at bounding box center [480, 183] width 961 height 71
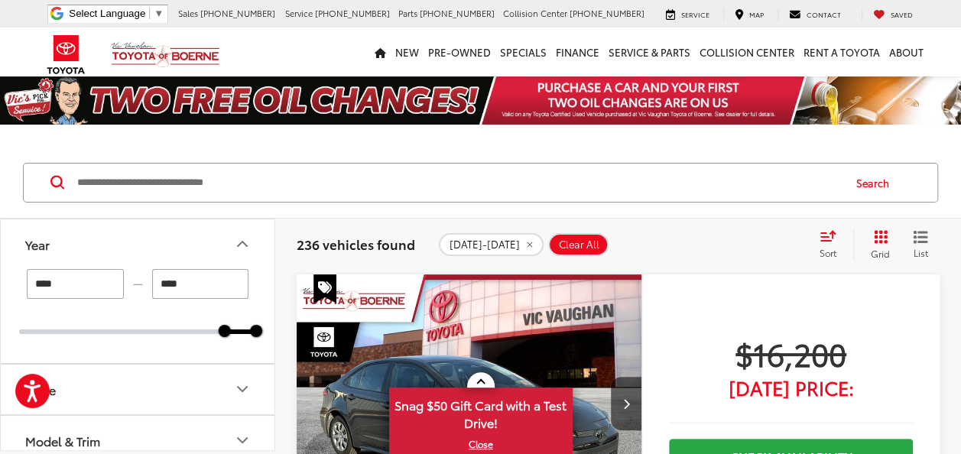
scroll to position [153, 0]
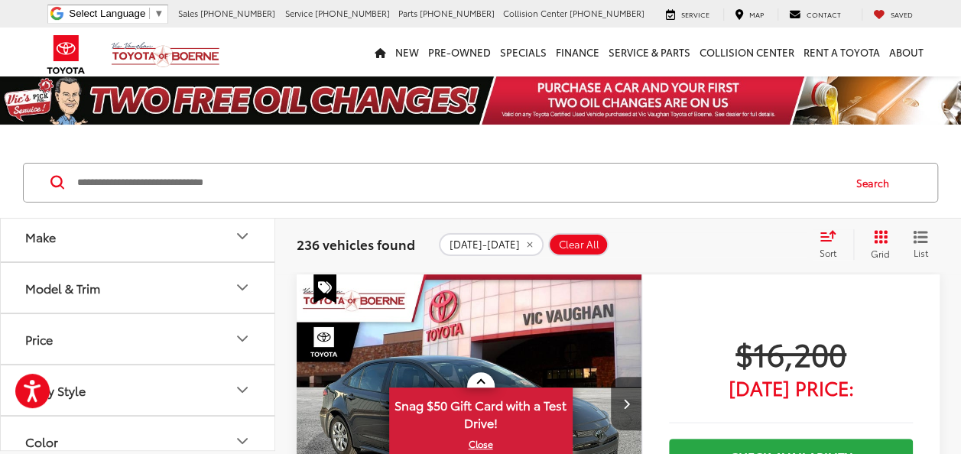
click at [124, 240] on button "Make" at bounding box center [138, 237] width 275 height 50
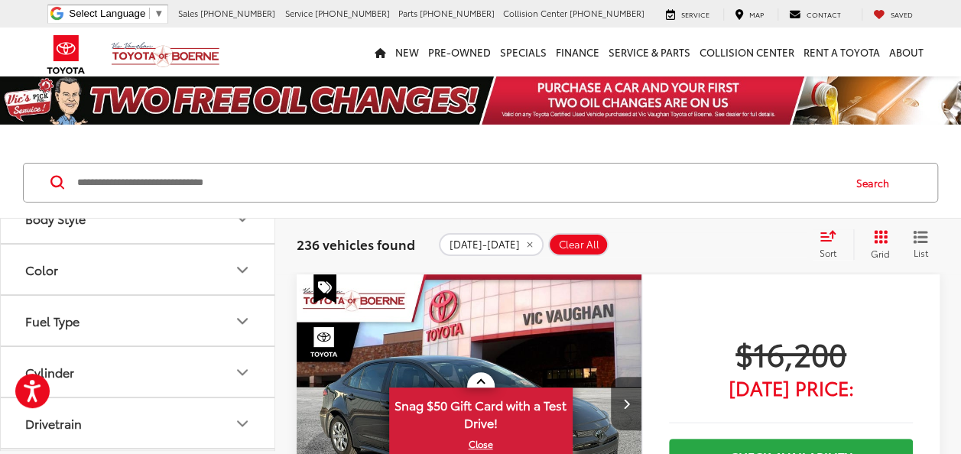
scroll to position [535, 0]
click at [191, 109] on label "Toyota (203)" at bounding box center [207, 96] width 62 height 26
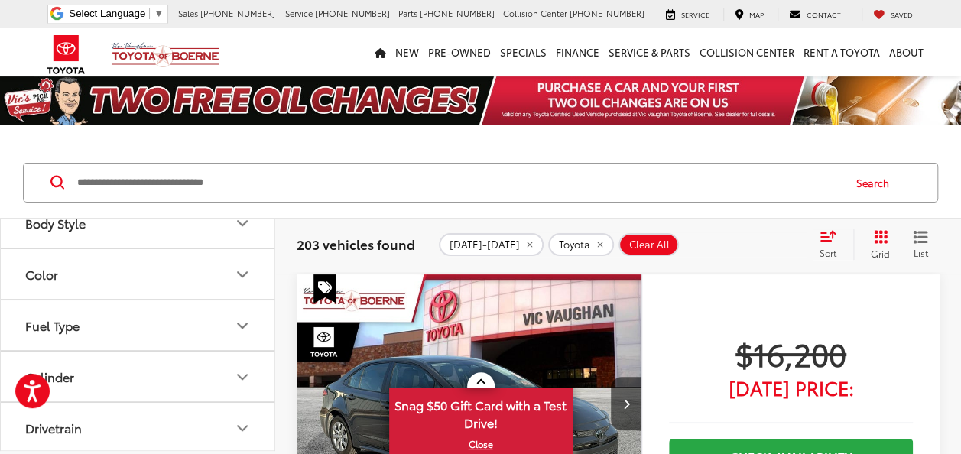
scroll to position [764, 0]
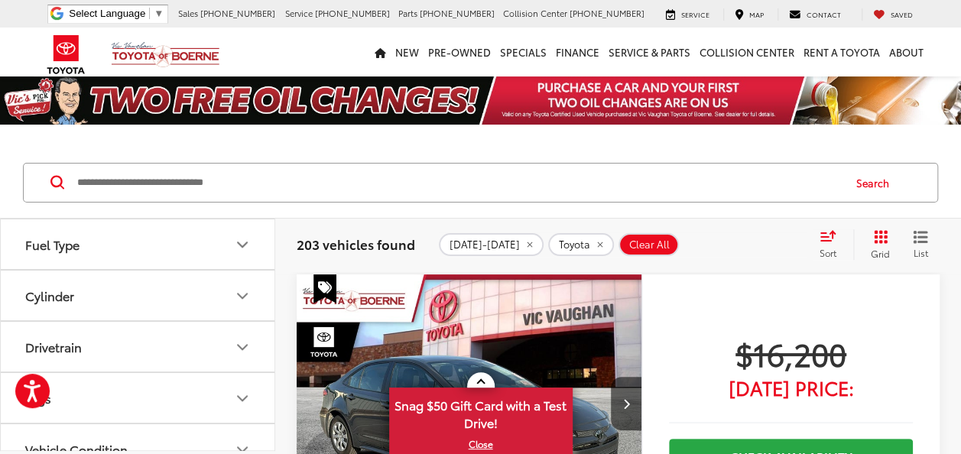
click at [119, 64] on button "Model & Trim" at bounding box center [138, 40] width 275 height 50
click at [105, 164] on label "Camry (54)" at bounding box center [137, 150] width 206 height 27
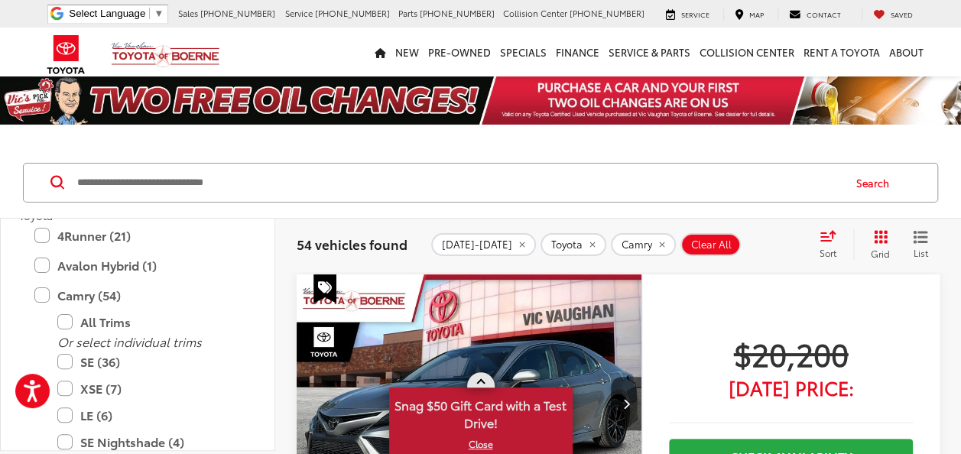
click at [482, 381] on span at bounding box center [480, 383] width 8 height 8
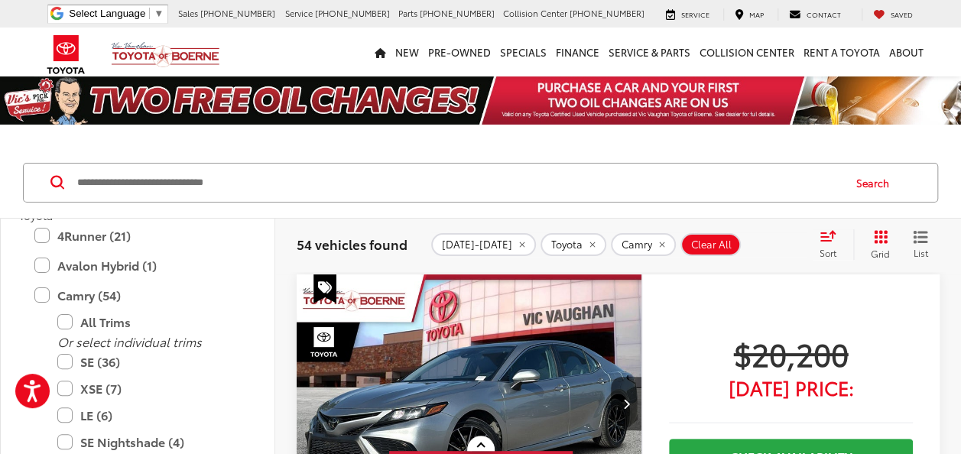
click at [825, 238] on icon "Select sort value" at bounding box center [827, 235] width 17 height 11
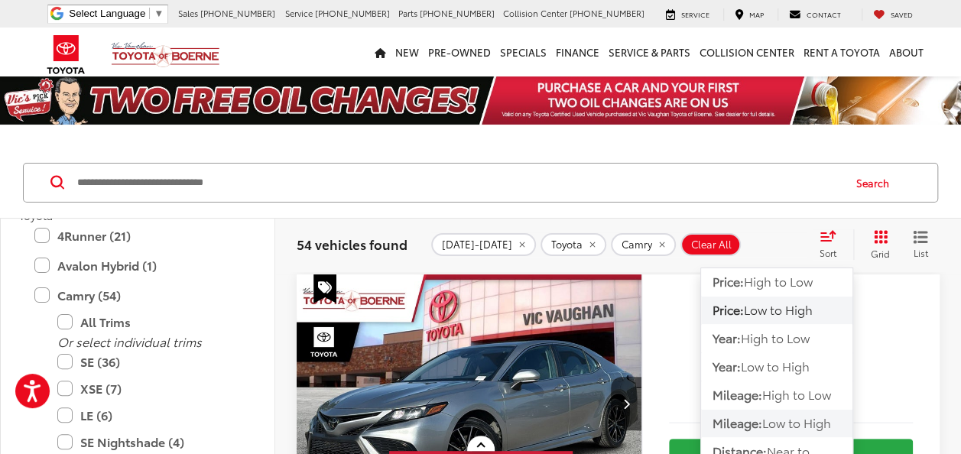
click at [780, 417] on span "Low to High" at bounding box center [796, 423] width 69 height 18
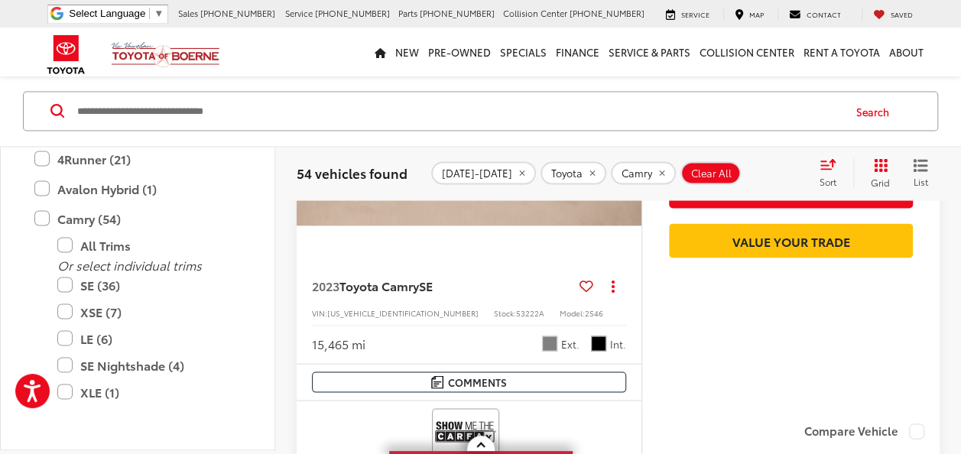
scroll to position [1299, 0]
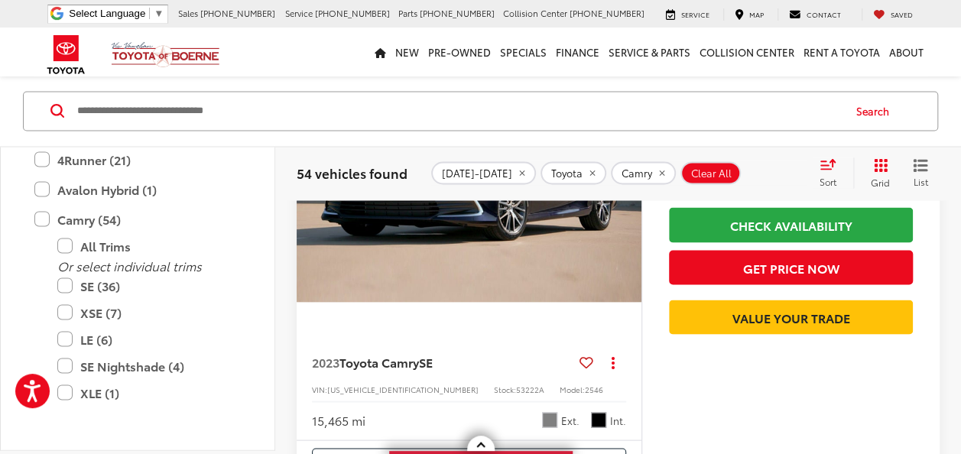
click at [543, 271] on img "2023 Toyota Camry SE 0" at bounding box center [469, 173] width 347 height 260
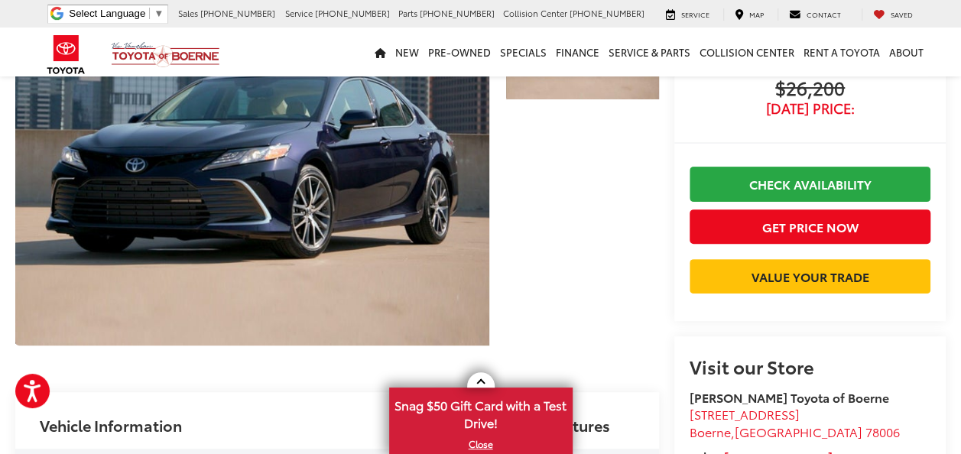
scroll to position [76, 0]
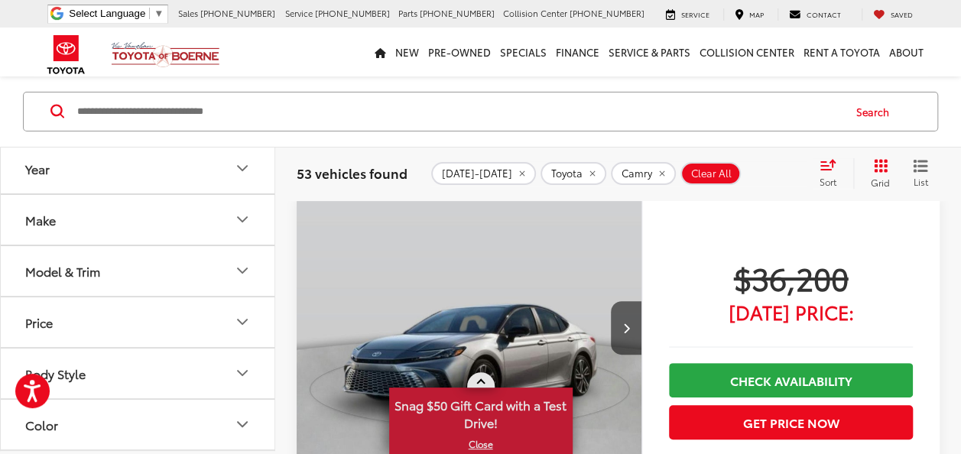
click at [478, 381] on link at bounding box center [481, 379] width 28 height 15
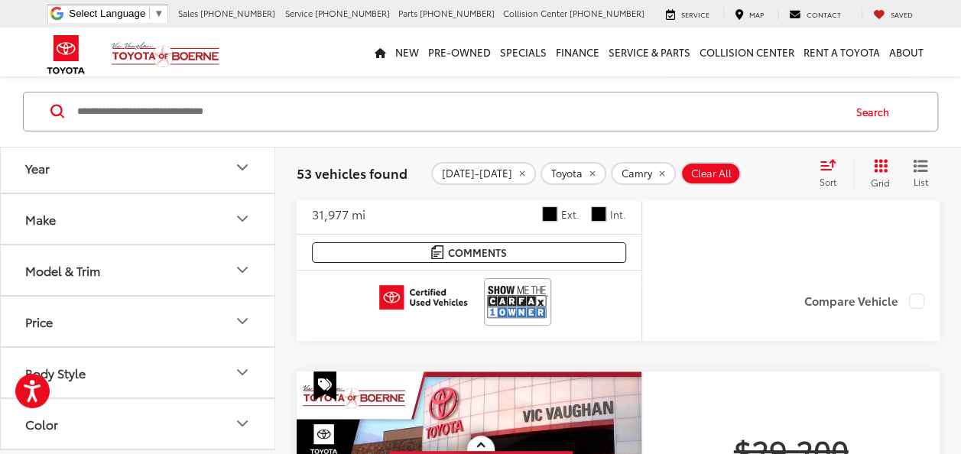
scroll to position [5503, 0]
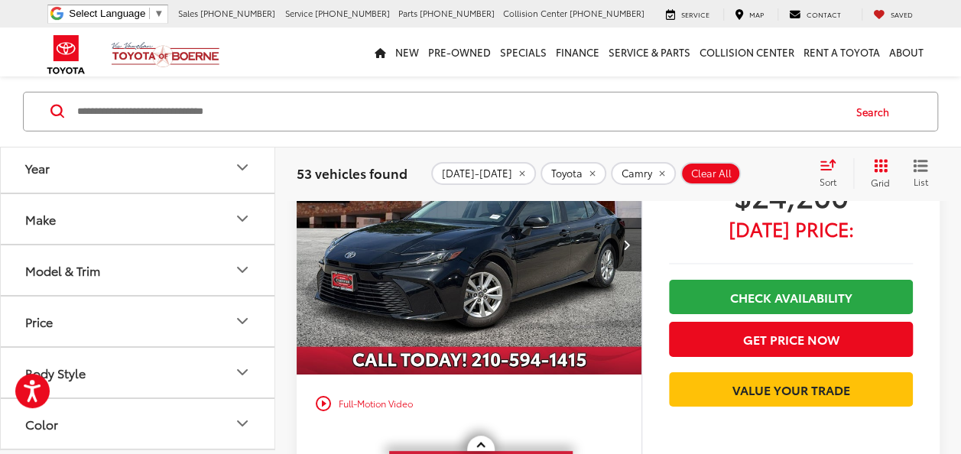
click at [81, 216] on button "Make" at bounding box center [138, 219] width 275 height 50
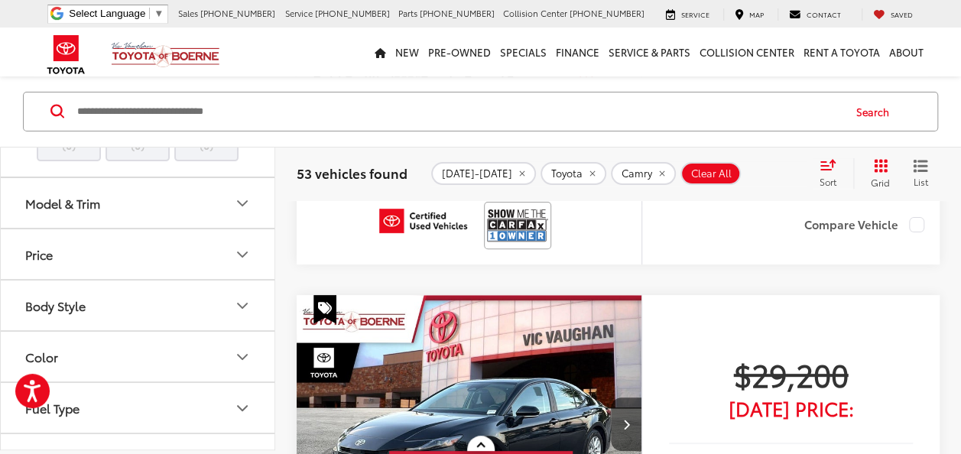
scroll to position [688, 0]
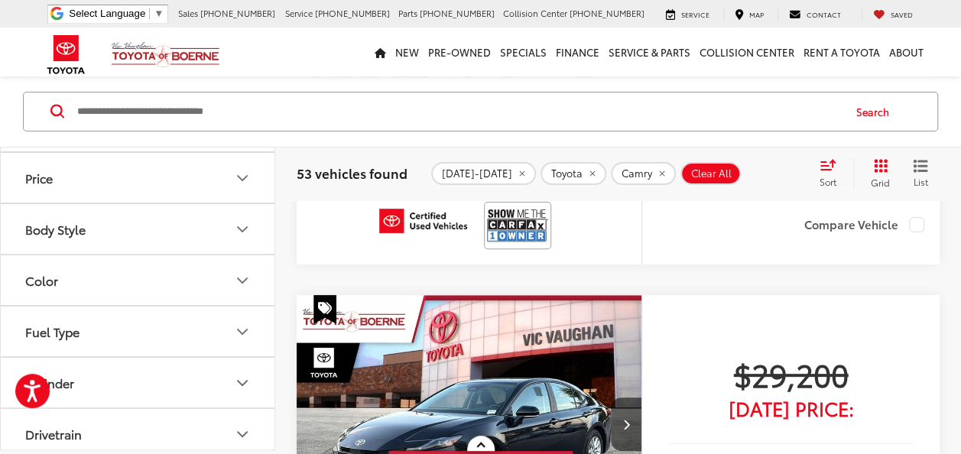
click at [86, 134] on div "Model & Trim" at bounding box center [62, 126] width 75 height 15
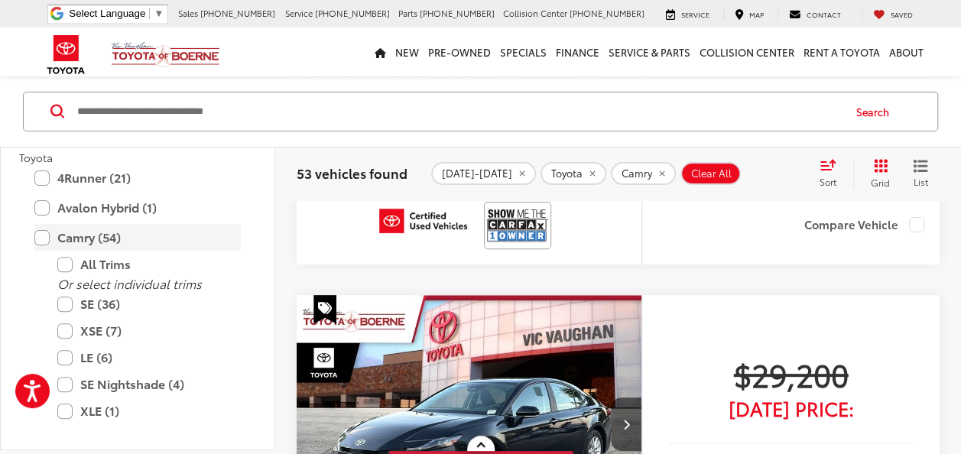
click at [43, 251] on label "Camry (54)" at bounding box center [137, 237] width 206 height 27
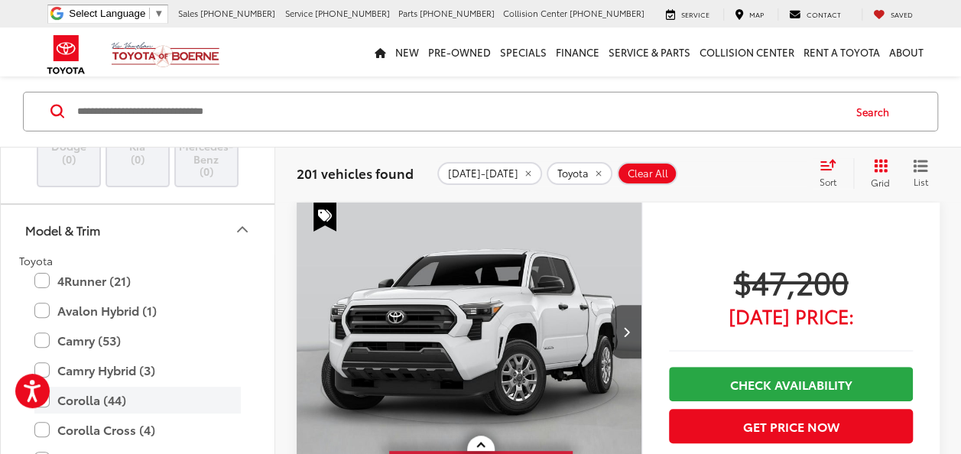
scroll to position [735, 0]
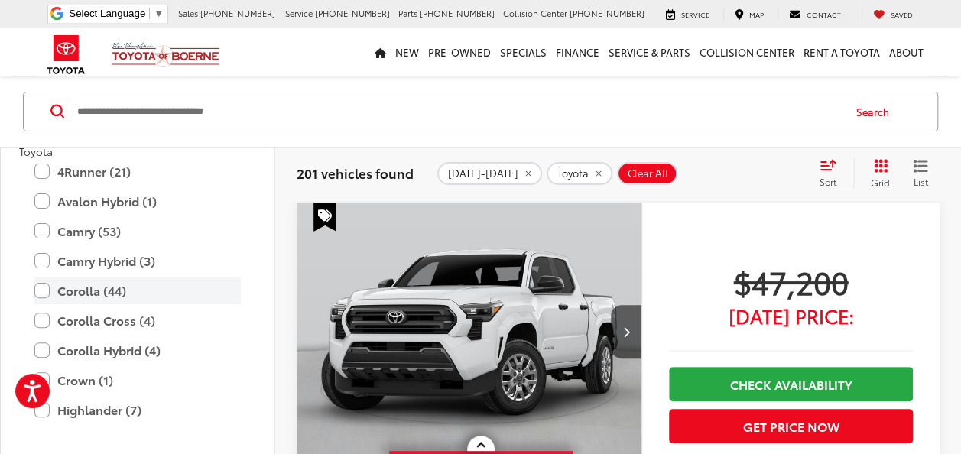
click at [70, 304] on label "Corolla (44)" at bounding box center [137, 290] width 206 height 27
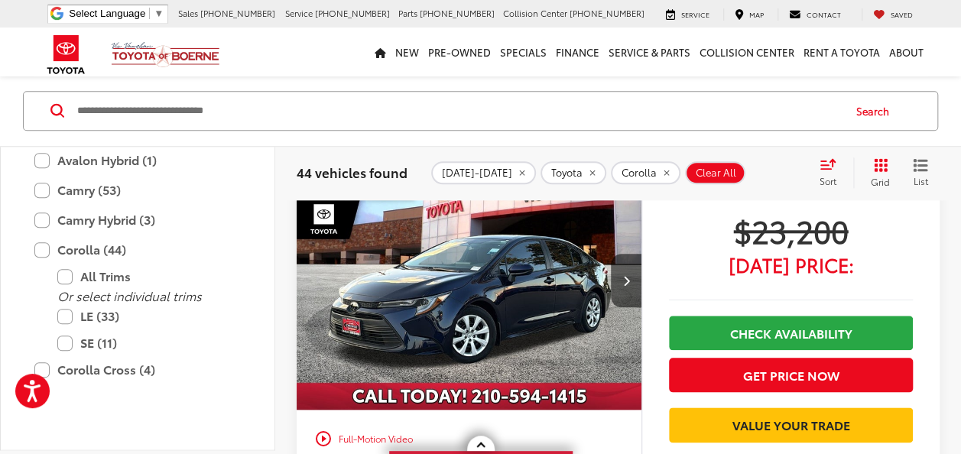
scroll to position [607, 0]
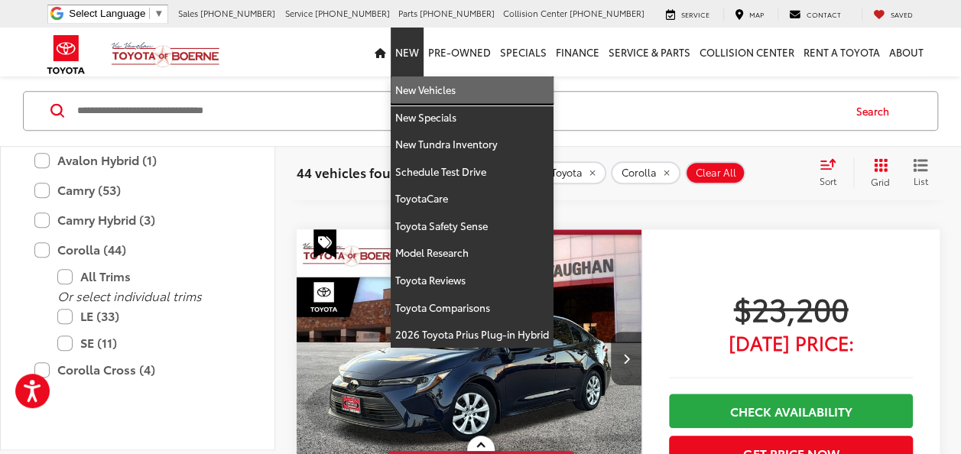
click at [426, 89] on link "New Vehicles" at bounding box center [472, 90] width 163 height 28
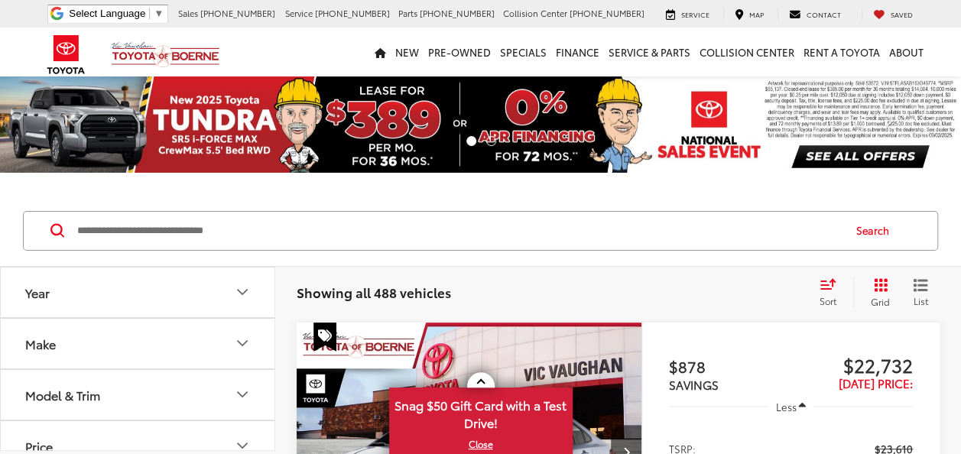
click at [109, 394] on button "Model & Trim" at bounding box center [138, 395] width 275 height 50
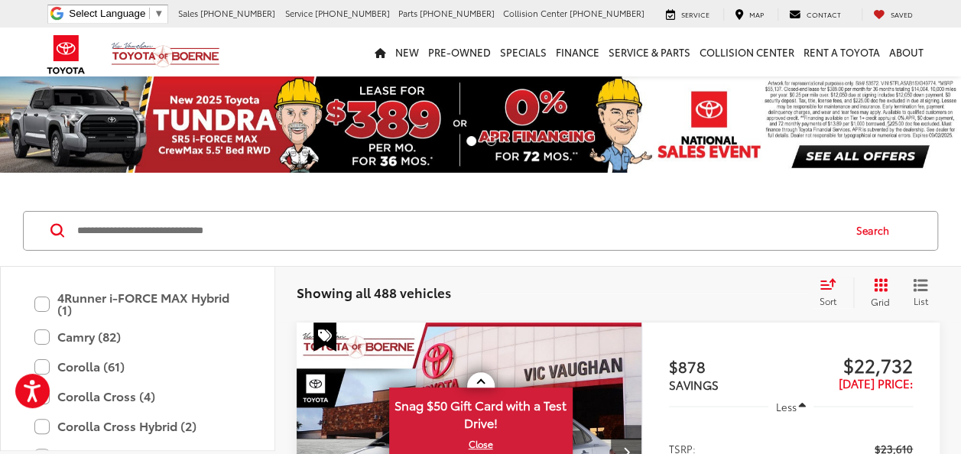
scroll to position [229, 0]
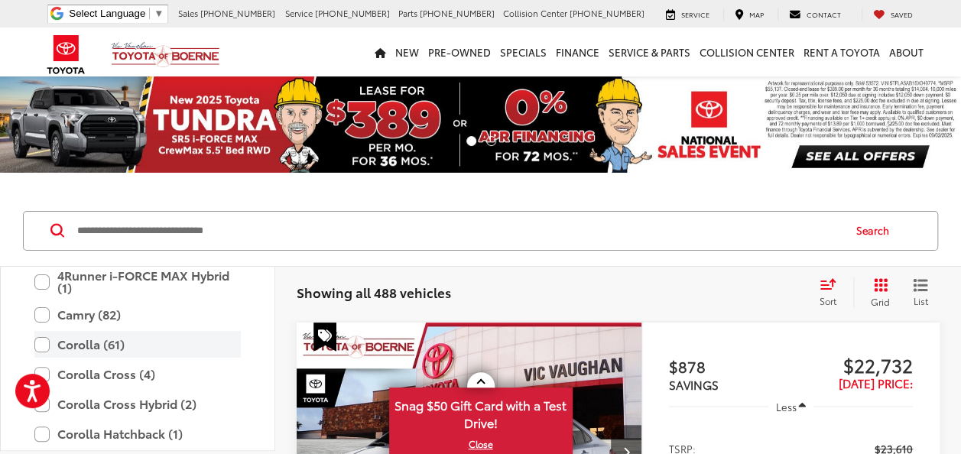
click at [101, 341] on label "Corolla (61)" at bounding box center [137, 344] width 206 height 27
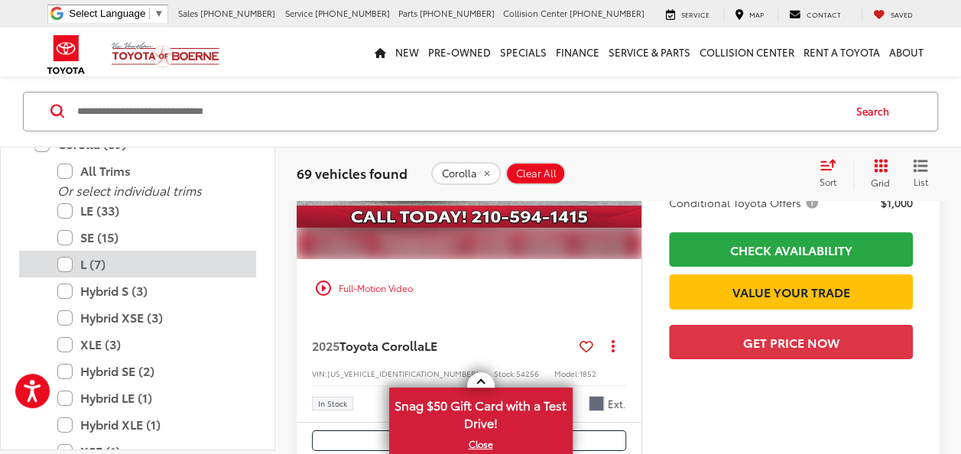
scroll to position [373, 0]
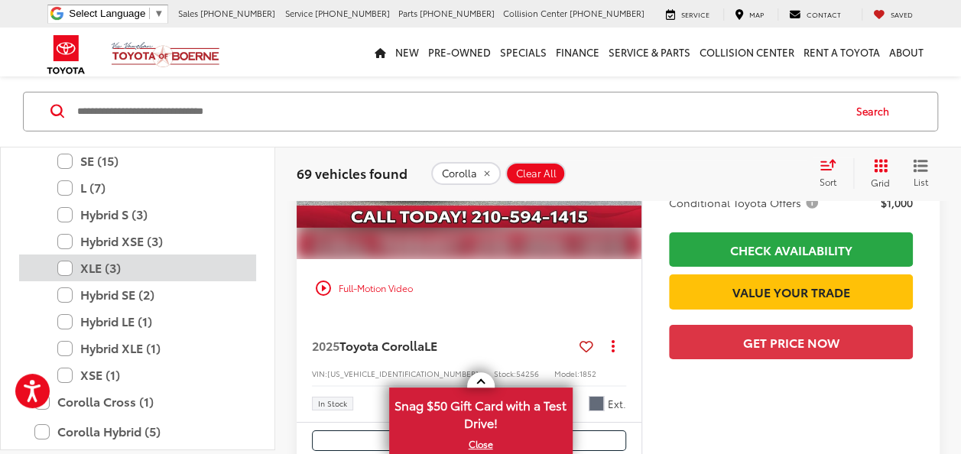
click at [104, 269] on label "XLE (3)" at bounding box center [148, 268] width 183 height 27
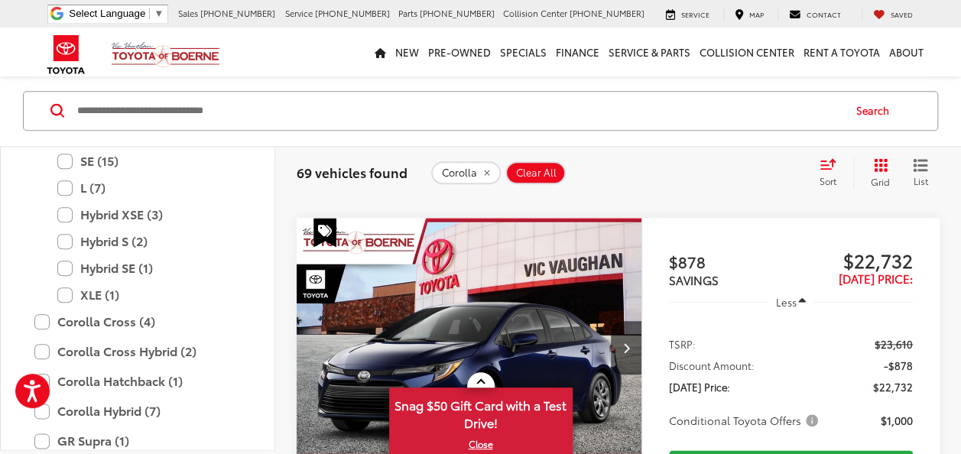
scroll to position [120, 0]
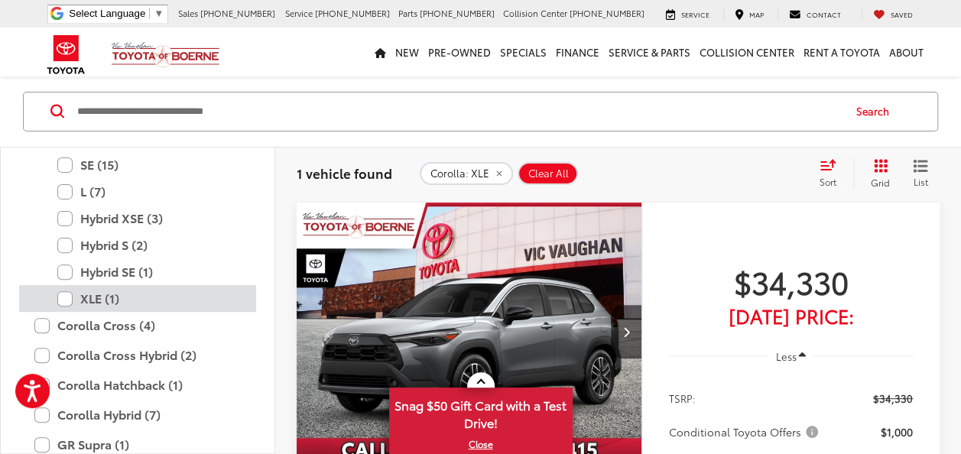
click at [87, 294] on label "XLE (1)" at bounding box center [148, 298] width 183 height 27
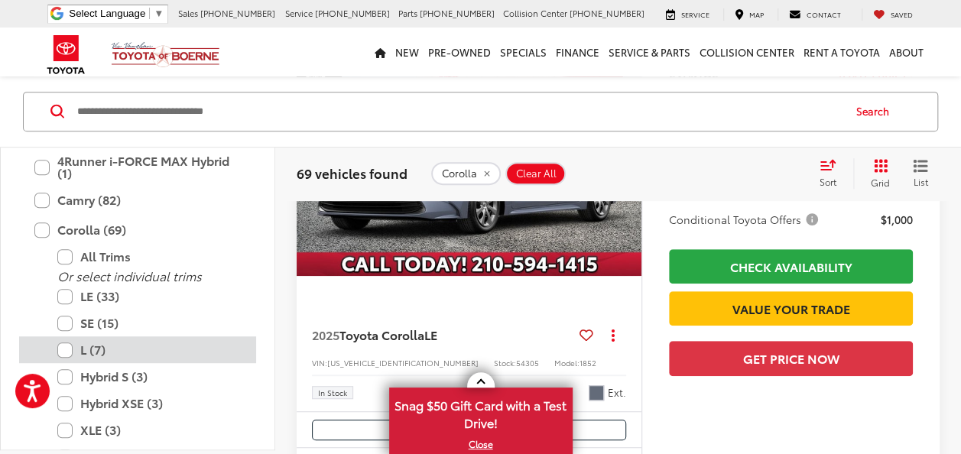
scroll to position [287, 0]
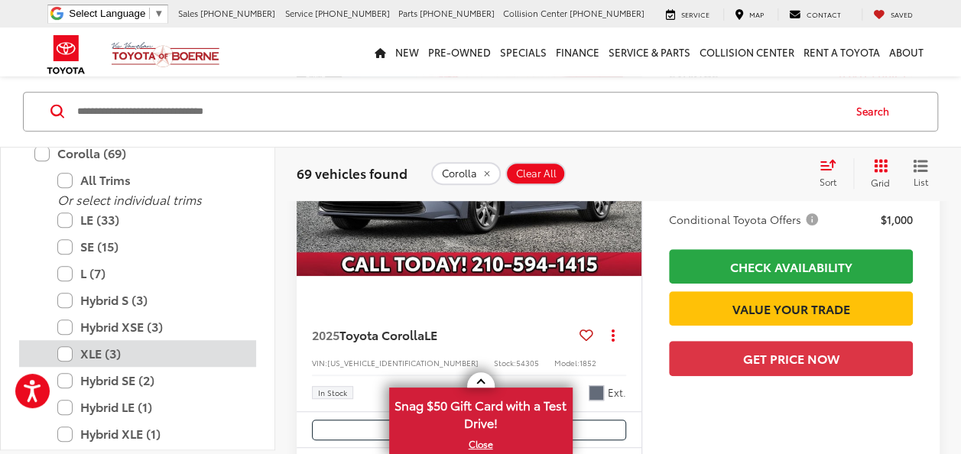
click at [112, 349] on label "XLE (3)" at bounding box center [148, 353] width 183 height 27
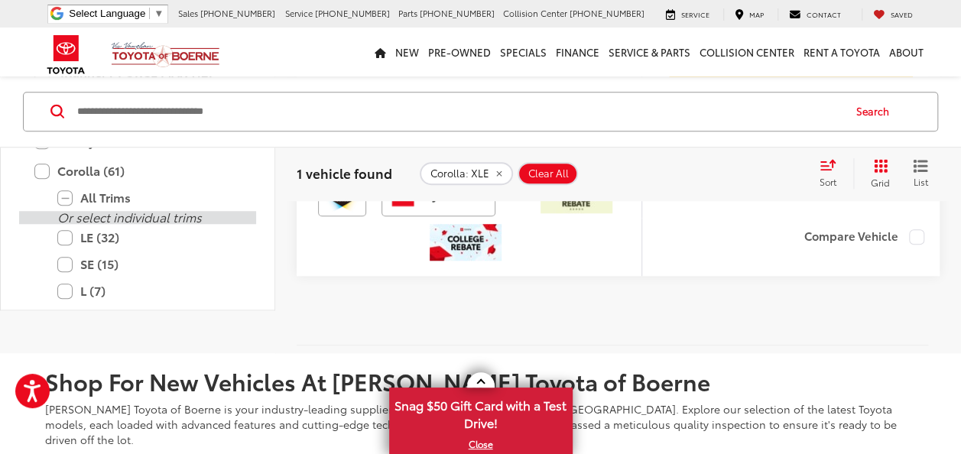
scroll to position [135, 0]
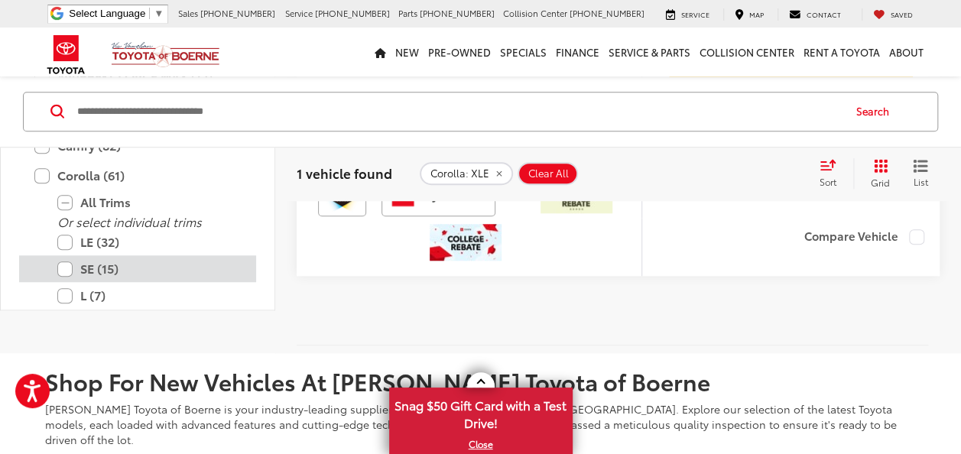
click at [72, 282] on label "SE (15)" at bounding box center [148, 268] width 183 height 27
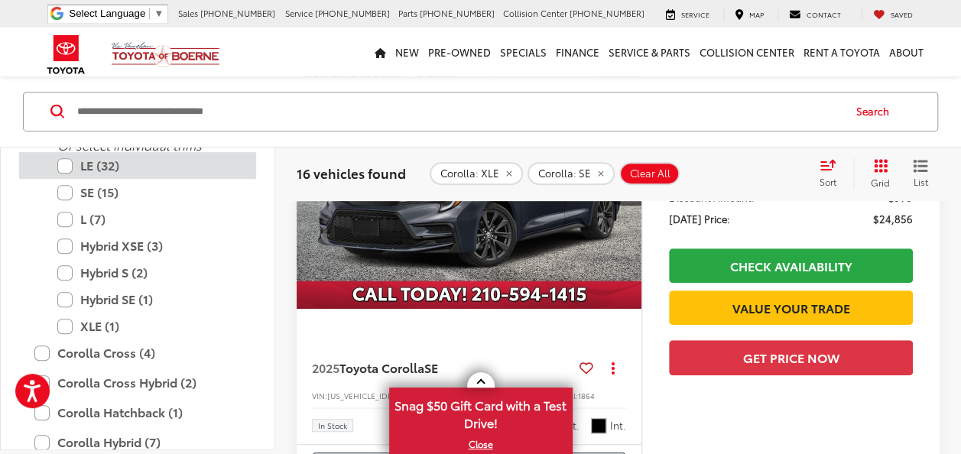
scroll to position [355, 0]
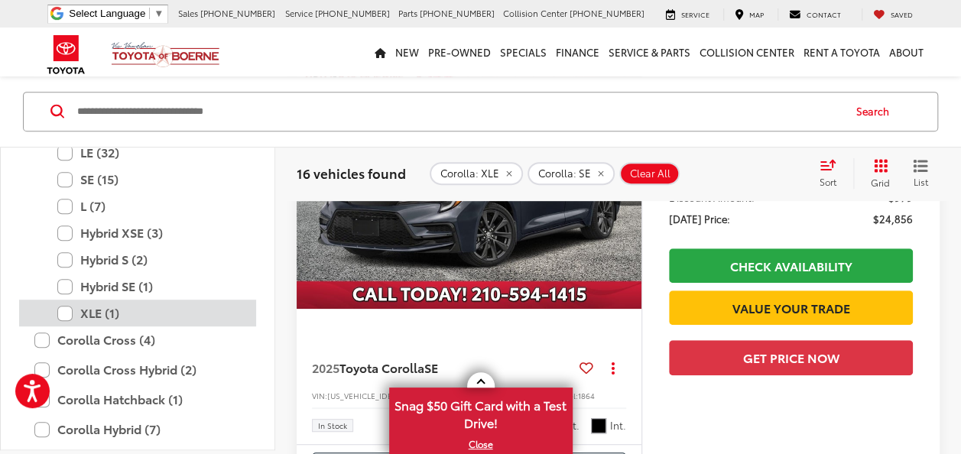
click at [78, 317] on label "XLE (1)" at bounding box center [148, 313] width 183 height 27
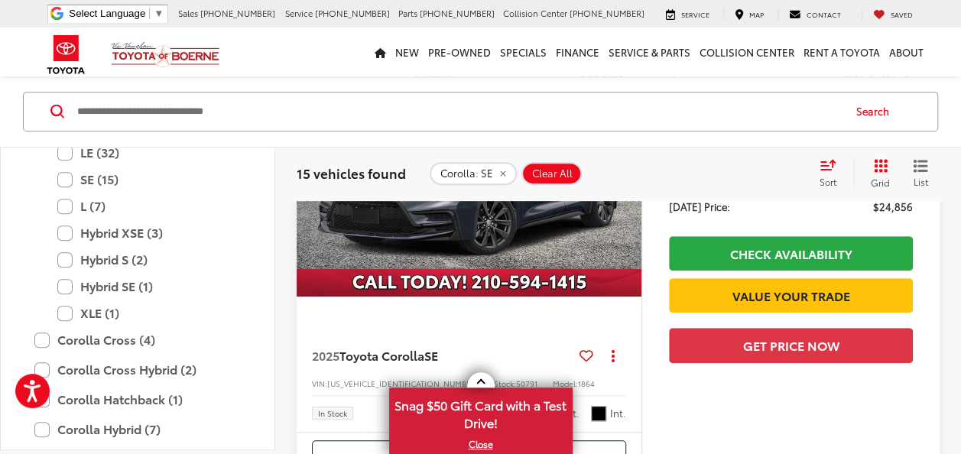
scroll to position [196, 0]
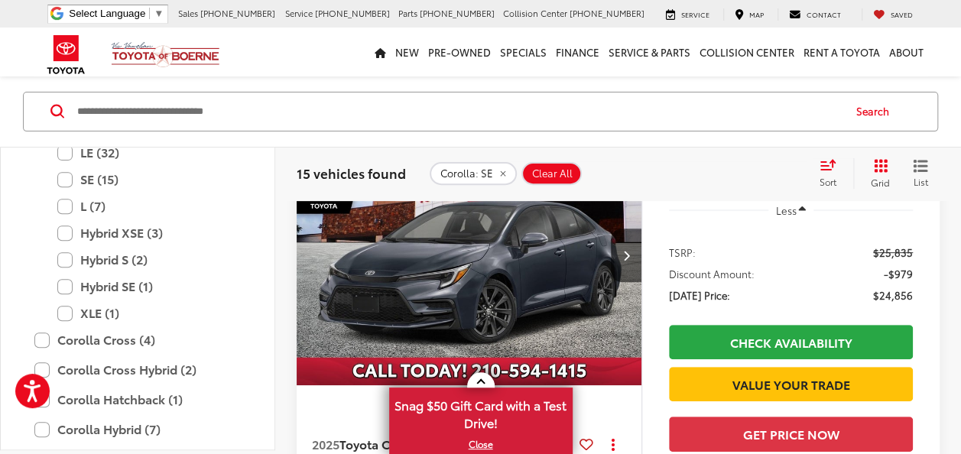
click at [471, 279] on img "2025 Toyota Corolla SE 0" at bounding box center [469, 256] width 347 height 260
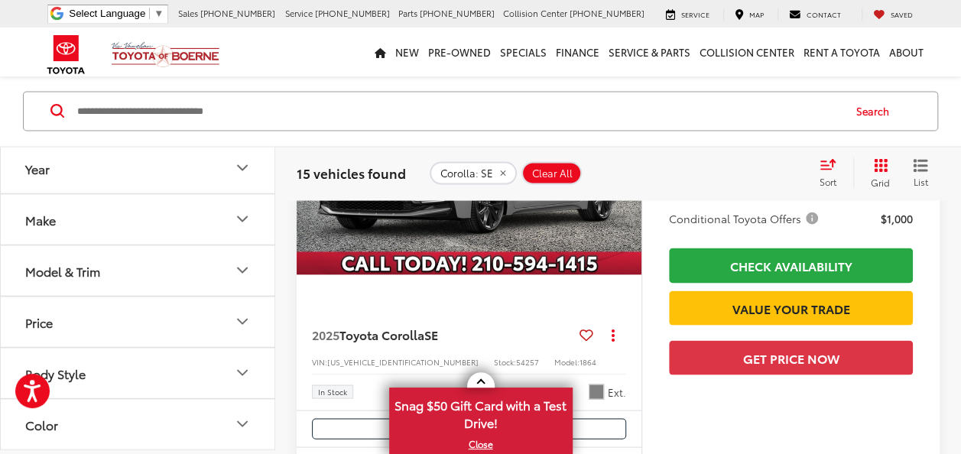
scroll to position [1299, 0]
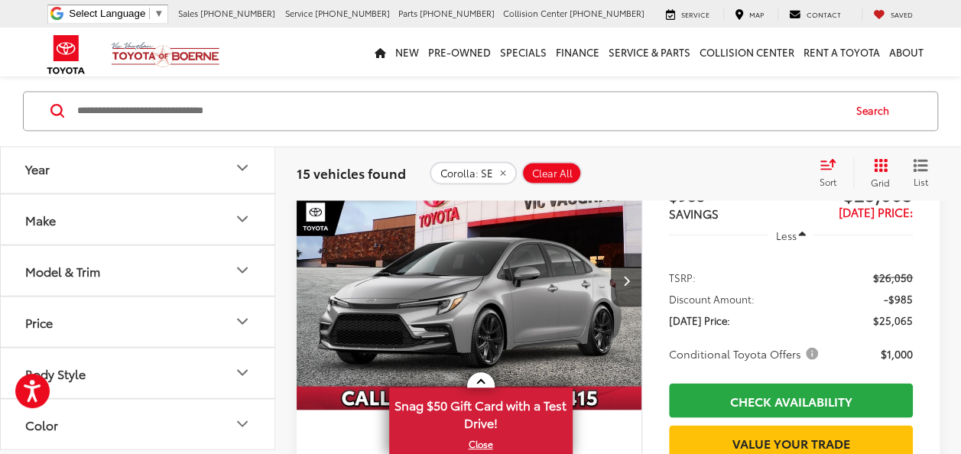
click at [465, 283] on img "2025 Toyota Corolla SE 0" at bounding box center [469, 281] width 347 height 260
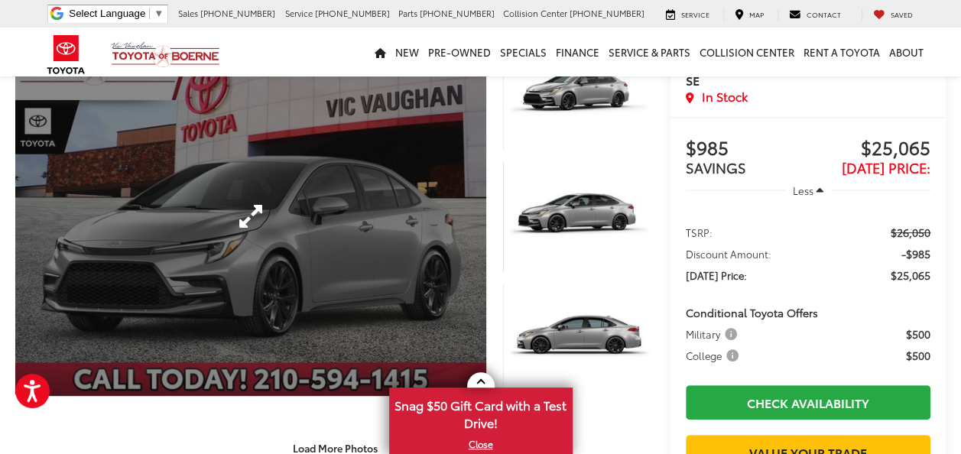
scroll to position [76, 0]
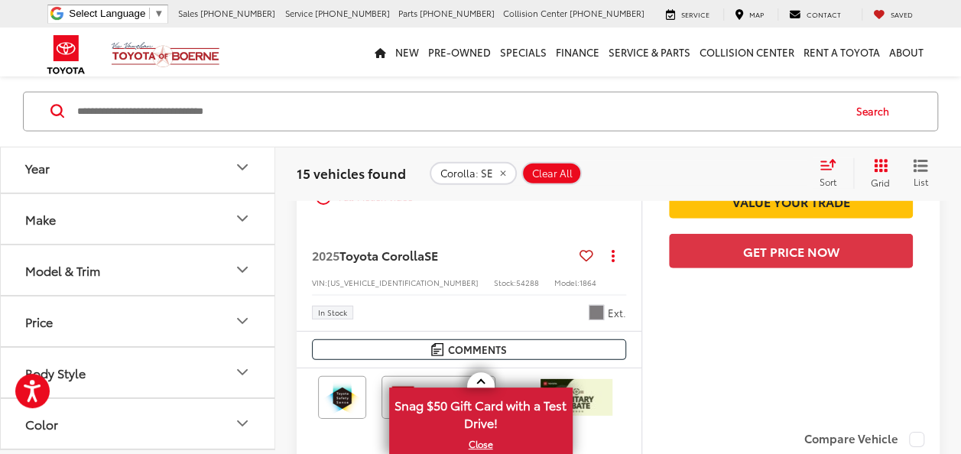
scroll to position [2111, 0]
